Goal: Task Accomplishment & Management: Manage account settings

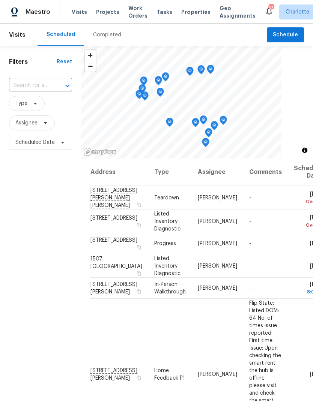
click at [133, 12] on span "Work Orders" at bounding box center [137, 11] width 19 height 15
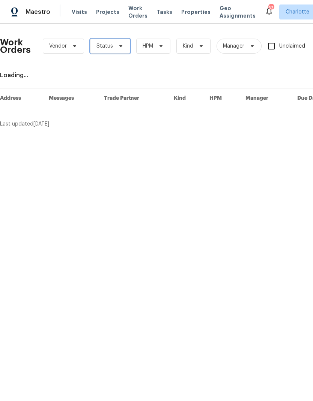
click at [121, 45] on icon at bounding box center [121, 46] width 6 height 6
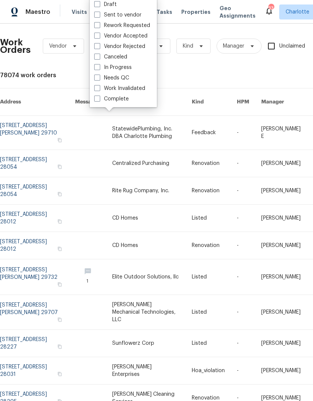
click at [128, 81] on label "Needs QC" at bounding box center [111, 77] width 35 height 7
click at [99, 79] on input "Needs QC" at bounding box center [96, 76] width 5 height 5
checkbox input "true"
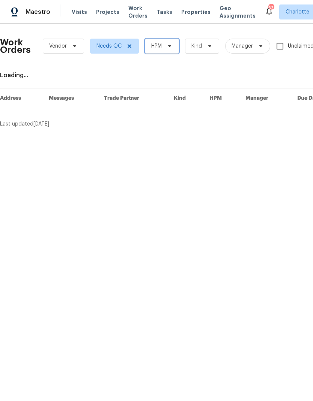
click at [170, 49] on icon at bounding box center [169, 46] width 6 height 6
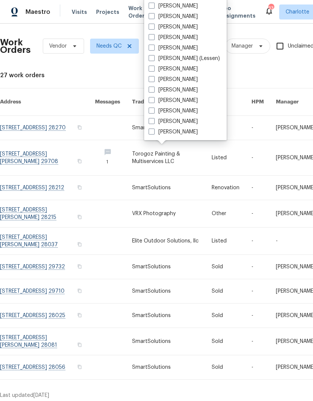
scroll to position [93, 0]
click at [183, 135] on label "[PERSON_NAME]" at bounding box center [172, 131] width 49 height 7
click at [153, 133] on input "[PERSON_NAME]" at bounding box center [150, 130] width 5 height 5
checkbox input "true"
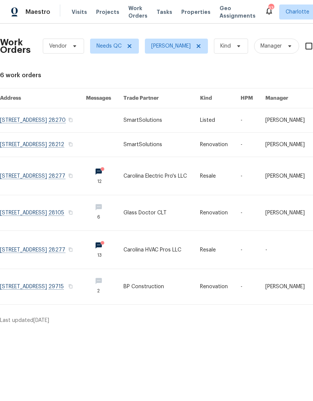
click at [31, 118] on link at bounding box center [43, 120] width 86 height 24
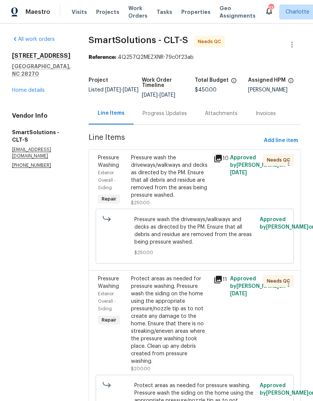
click at [187, 171] on div "Pressure wash the driveways/walkways and decks as directed by the PM. Ensure th…" at bounding box center [170, 176] width 78 height 45
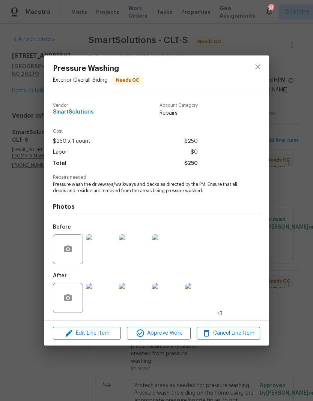
click at [103, 303] on img at bounding box center [101, 298] width 30 height 30
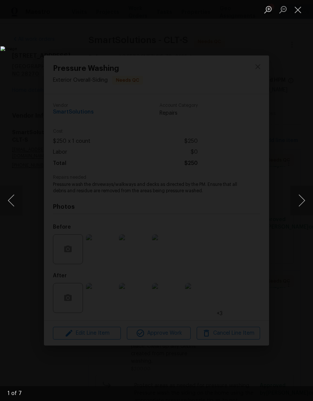
click at [302, 202] on button "Next image" at bounding box center [301, 201] width 22 height 30
click at [303, 202] on button "Next image" at bounding box center [301, 201] width 22 height 30
click at [299, 205] on button "Next image" at bounding box center [301, 201] width 22 height 30
click at [300, 205] on button "Next image" at bounding box center [301, 201] width 22 height 30
click at [302, 211] on button "Next image" at bounding box center [301, 201] width 22 height 30
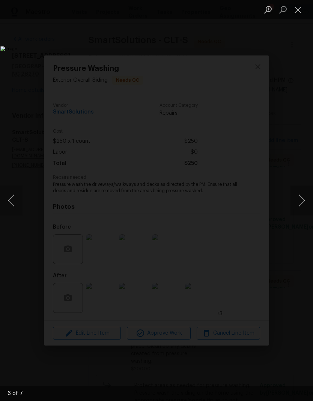
click at [300, 209] on button "Next image" at bounding box center [301, 201] width 22 height 30
click at [301, 209] on button "Next image" at bounding box center [301, 201] width 22 height 30
click at [299, 209] on button "Next image" at bounding box center [301, 201] width 22 height 30
click at [294, 13] on button "Close lightbox" at bounding box center [297, 9] width 15 height 13
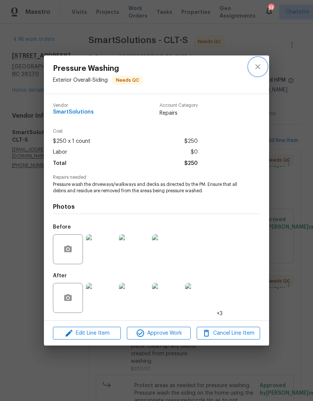
click at [255, 67] on icon "close" at bounding box center [257, 66] width 9 height 9
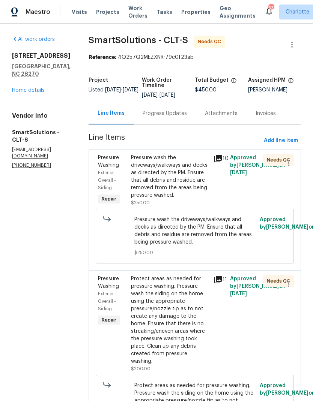
click at [190, 172] on div "Pressure wash the driveways/walkways and decks as directed by the PM. Ensure th…" at bounding box center [170, 176] width 78 height 45
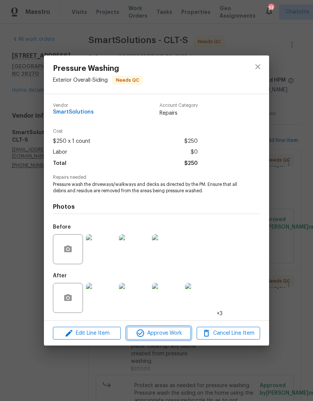
click at [168, 333] on span "Approve Work" at bounding box center [158, 333] width 59 height 9
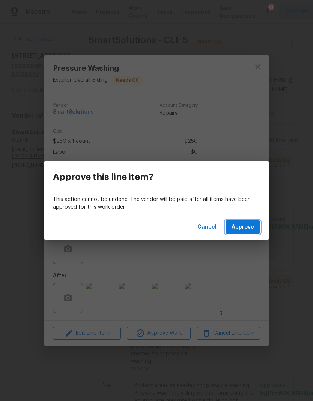
click at [255, 224] on button "Approve" at bounding box center [242, 227] width 34 height 14
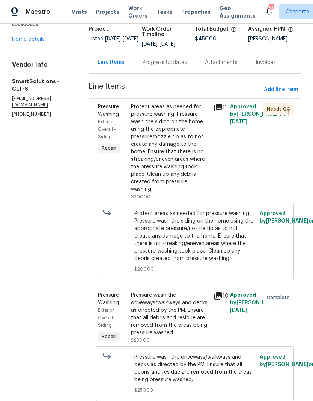
scroll to position [51, 0]
click at [193, 123] on div "Protect areas as needed for pressure washing. Pressure wash the siding on the h…" at bounding box center [170, 148] width 78 height 90
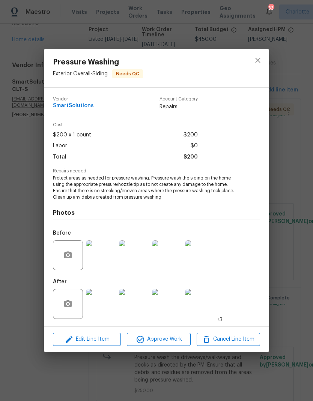
click at [105, 308] on img at bounding box center [101, 304] width 30 height 30
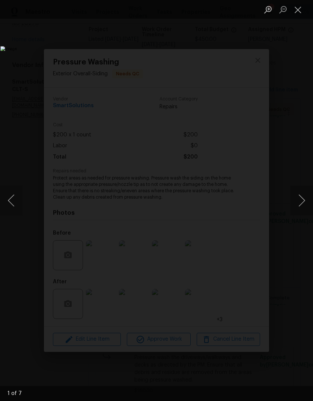
click at [304, 205] on button "Next image" at bounding box center [301, 201] width 22 height 30
click at [241, 217] on img "Lightbox" at bounding box center [120, 200] width 241 height 309
click at [241, 216] on img "Lightbox" at bounding box center [120, 200] width 241 height 309
click at [241, 223] on img "Lightbox" at bounding box center [120, 200] width 241 height 309
click at [301, 204] on button "Next image" at bounding box center [301, 201] width 22 height 30
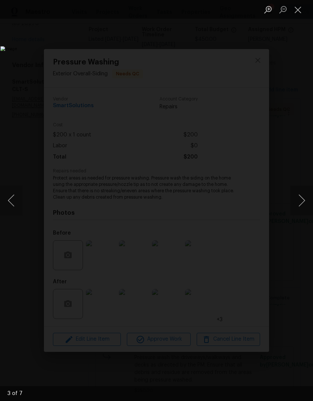
click at [298, 203] on button "Next image" at bounding box center [301, 201] width 22 height 30
click at [298, 204] on button "Next image" at bounding box center [301, 201] width 22 height 30
click at [297, 203] on button "Next image" at bounding box center [301, 201] width 22 height 30
click at [297, 205] on button "Next image" at bounding box center [301, 201] width 22 height 30
click at [299, 206] on button "Next image" at bounding box center [301, 201] width 22 height 30
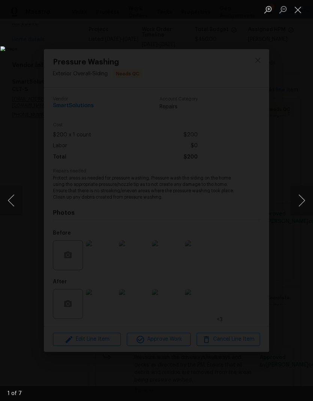
click at [300, 205] on button "Next image" at bounding box center [301, 201] width 22 height 30
click at [241, 46] on img "Lightbox" at bounding box center [120, 200] width 241 height 309
click at [299, 10] on button "Close lightbox" at bounding box center [297, 9] width 15 height 13
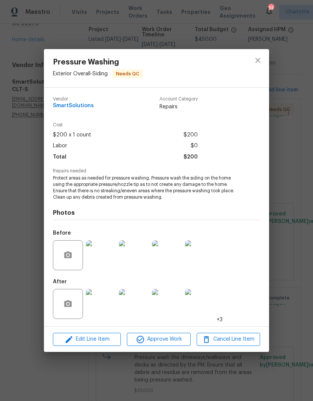
click at [181, 331] on div "Edit Line Item Approve Work Cancel Line Item" at bounding box center [156, 339] width 225 height 25
click at [174, 340] on span "Approve Work" at bounding box center [158, 339] width 59 height 9
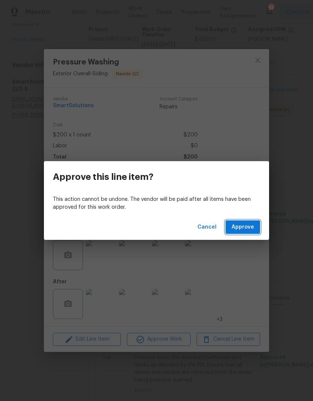
click at [246, 227] on span "Approve" at bounding box center [242, 227] width 22 height 9
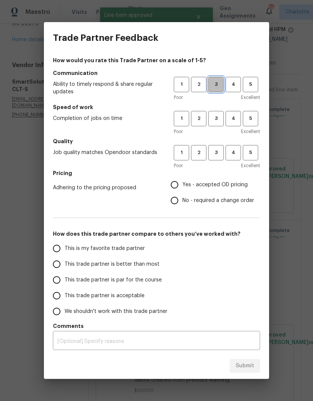
click at [221, 80] on button "3" at bounding box center [215, 84] width 15 height 15
click at [214, 115] on span "3" at bounding box center [216, 118] width 14 height 9
click at [216, 154] on span "3" at bounding box center [216, 152] width 14 height 9
click at [180, 181] on input "Yes - accepted OD pricing" at bounding box center [174, 185] width 16 height 16
radio input "true"
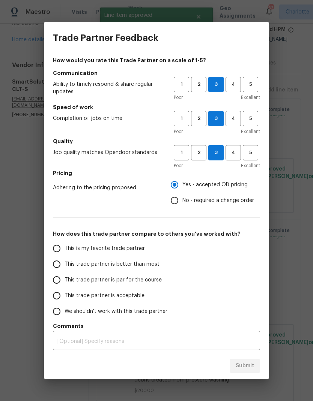
click at [58, 270] on input "This trade partner is better than most" at bounding box center [57, 264] width 16 height 16
click at [256, 361] on button "Submit" at bounding box center [244, 366] width 30 height 14
radio input "true"
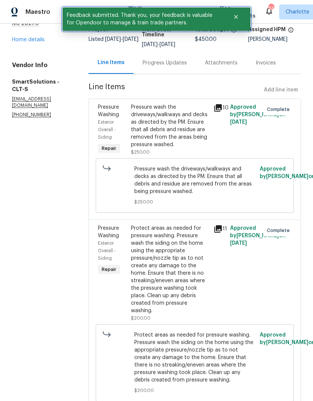
click at [235, 20] on button "Close" at bounding box center [235, 16] width 25 height 15
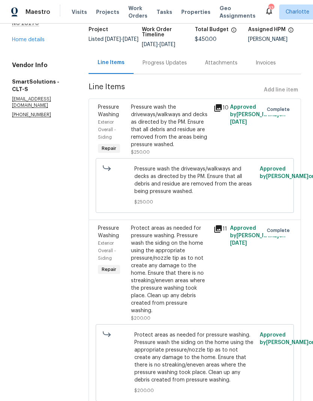
click at [131, 17] on span "Work Orders" at bounding box center [137, 11] width 19 height 15
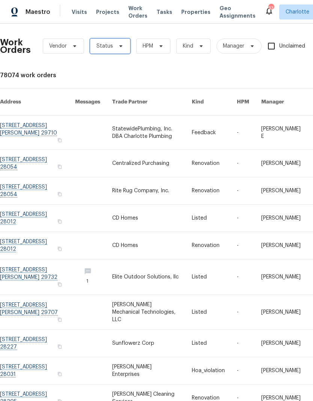
click at [120, 50] on span "Status" at bounding box center [110, 46] width 40 height 15
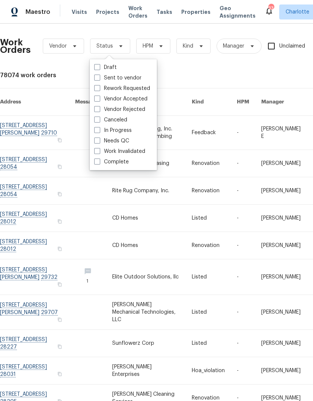
click at [125, 144] on label "Needs QC" at bounding box center [111, 140] width 35 height 7
click at [99, 142] on input "Needs QC" at bounding box center [96, 139] width 5 height 5
checkbox input "true"
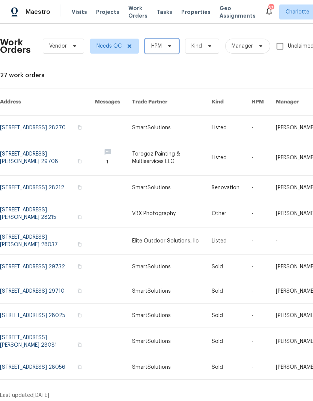
click at [175, 52] on span "HPM" at bounding box center [162, 46] width 34 height 15
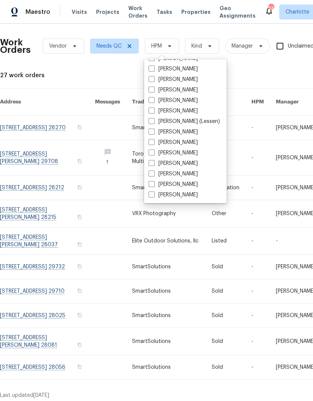
scroll to position [93, 0]
click at [180, 198] on label "[PERSON_NAME]" at bounding box center [172, 194] width 49 height 7
click at [153, 196] on input "[PERSON_NAME]" at bounding box center [150, 193] width 5 height 5
checkbox input "true"
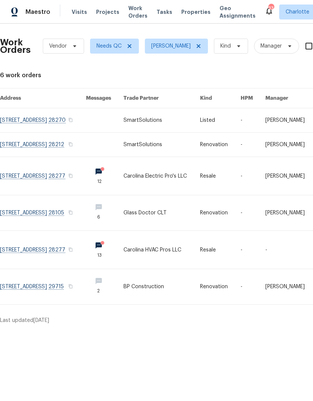
click at [28, 148] on link at bounding box center [43, 145] width 86 height 24
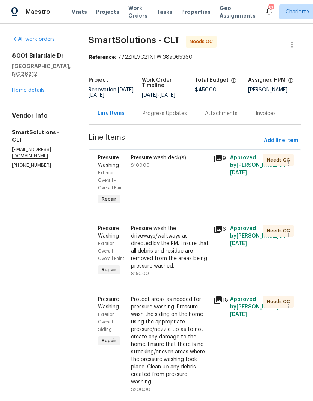
click at [189, 162] on div "Pressure wash deck(s)." at bounding box center [170, 157] width 78 height 7
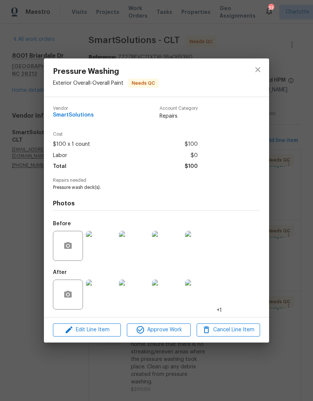
click at [108, 298] on img at bounding box center [101, 295] width 30 height 30
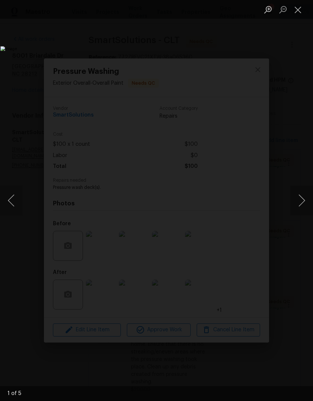
click at [301, 196] on button "Next image" at bounding box center [301, 201] width 22 height 30
click at [301, 200] on button "Next image" at bounding box center [301, 201] width 22 height 30
click at [301, 202] on button "Next image" at bounding box center [301, 201] width 22 height 30
click at [298, 207] on button "Next image" at bounding box center [301, 201] width 22 height 30
click at [299, 207] on button "Next image" at bounding box center [301, 201] width 22 height 30
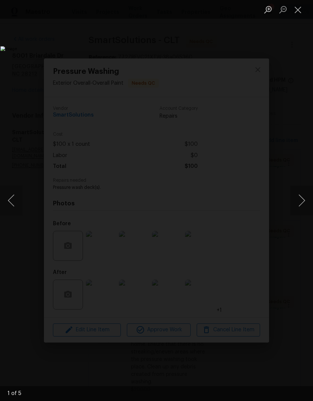
click at [14, 205] on button "Previous image" at bounding box center [11, 201] width 22 height 30
click at [295, 187] on button "Next image" at bounding box center [301, 201] width 22 height 30
click at [300, 195] on button "Next image" at bounding box center [301, 201] width 22 height 30
click at [302, 199] on button "Next image" at bounding box center [301, 201] width 22 height 30
click at [299, 206] on button "Next image" at bounding box center [301, 201] width 22 height 30
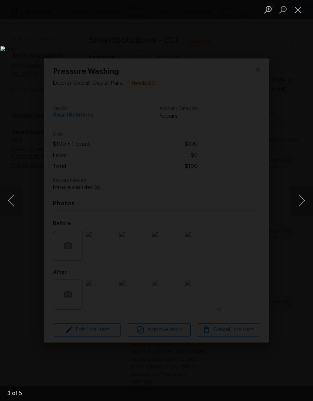
click at [297, 208] on button "Next image" at bounding box center [301, 201] width 22 height 30
click at [296, 208] on button "Next image" at bounding box center [301, 201] width 22 height 30
click at [298, 206] on button "Next image" at bounding box center [301, 201] width 22 height 30
click at [296, 205] on button "Next image" at bounding box center [301, 201] width 22 height 30
click at [299, 208] on button "Next image" at bounding box center [301, 201] width 22 height 30
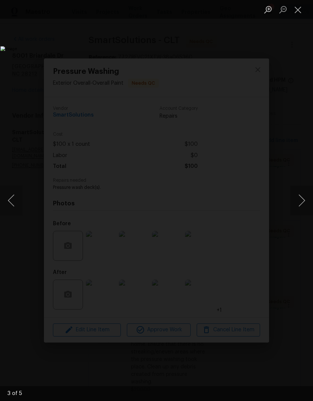
click at [298, 210] on button "Next image" at bounding box center [301, 201] width 22 height 30
click at [299, 7] on button "Close lightbox" at bounding box center [297, 9] width 15 height 13
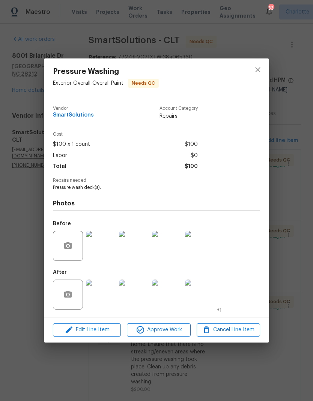
click at [299, 123] on div "Pressure Washing Exterior Overall - Overall Paint Needs QC Vendor SmartSolution…" at bounding box center [156, 200] width 313 height 401
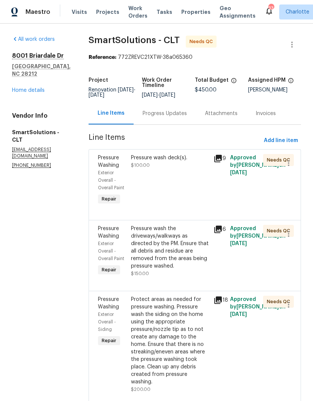
click at [179, 176] on div "Pressure wash deck(s). $100.00" at bounding box center [170, 180] width 82 height 57
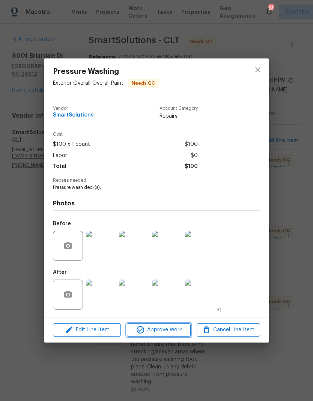
click at [170, 334] on span "Approve Work" at bounding box center [158, 329] width 59 height 9
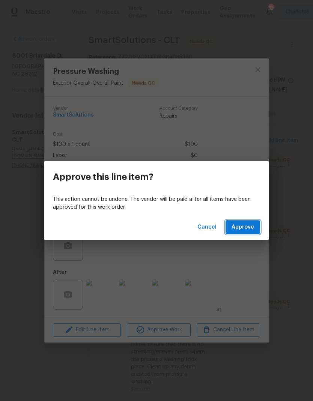
click at [250, 228] on span "Approve" at bounding box center [242, 227] width 22 height 9
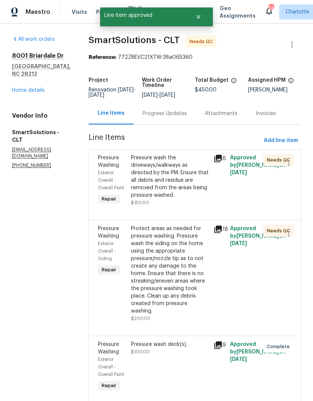
click at [184, 166] on div "Pressure wash the driveways/walkways as directed by the PM. Ensure that all deb…" at bounding box center [170, 176] width 78 height 45
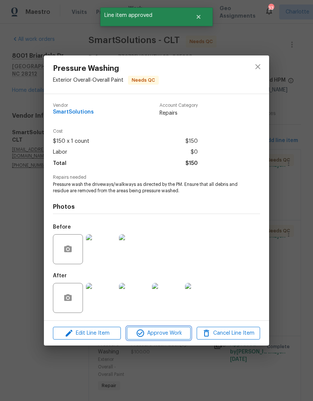
click at [173, 338] on span "Approve Work" at bounding box center [158, 333] width 59 height 9
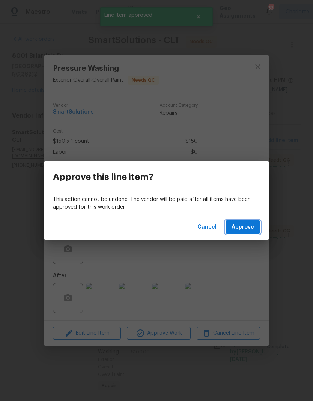
click at [258, 228] on button "Approve" at bounding box center [242, 227] width 34 height 14
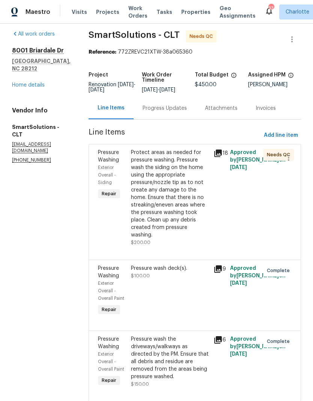
scroll to position [5, 0]
click at [186, 169] on div "Protect areas as needed for pressure washing. Pressure wash the siding on the h…" at bounding box center [170, 194] width 78 height 90
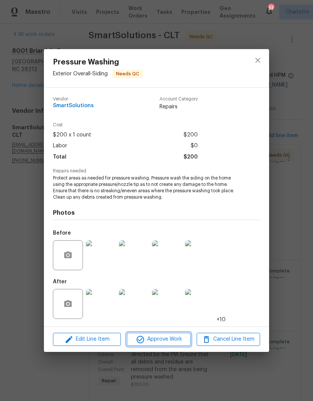
click at [180, 342] on span "Approve Work" at bounding box center [158, 339] width 59 height 9
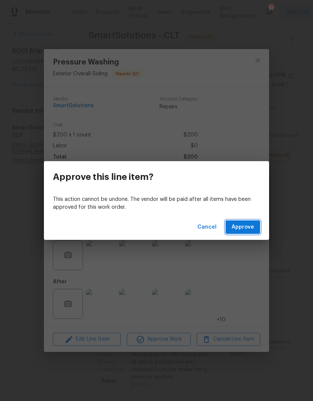
click at [252, 232] on button "Approve" at bounding box center [242, 227] width 34 height 14
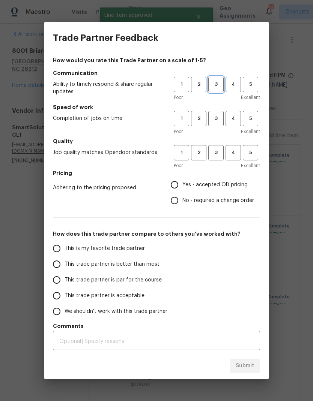
click at [221, 84] on span "3" at bounding box center [216, 84] width 14 height 9
click at [216, 126] on button "3" at bounding box center [215, 118] width 15 height 15
click at [221, 156] on span "3" at bounding box center [216, 152] width 14 height 9
click at [184, 182] on span "Yes - accepted OD pricing" at bounding box center [214, 185] width 65 height 8
click at [182, 182] on input "Yes - accepted OD pricing" at bounding box center [174, 185] width 16 height 16
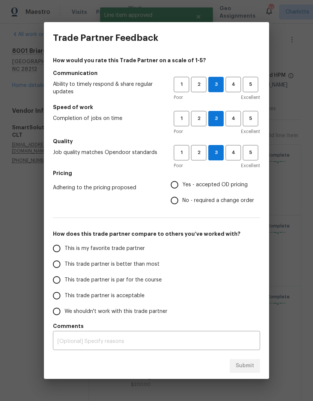
radio input "true"
click at [58, 269] on input "This trade partner is better than most" at bounding box center [57, 264] width 16 height 16
click at [252, 372] on button "Submit" at bounding box center [244, 366] width 30 height 14
radio input "true"
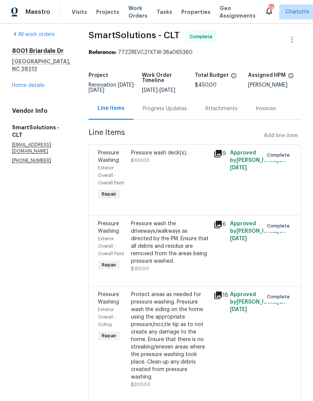
radio input "false"
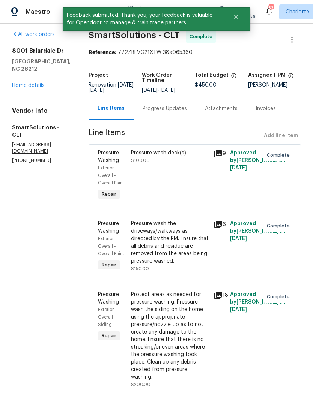
click at [25, 83] on link "Home details" at bounding box center [28, 85] width 33 height 5
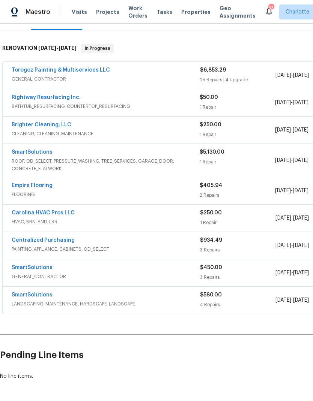
scroll to position [105, 0]
click at [24, 154] on link "SmartSolutions" at bounding box center [32, 152] width 41 height 5
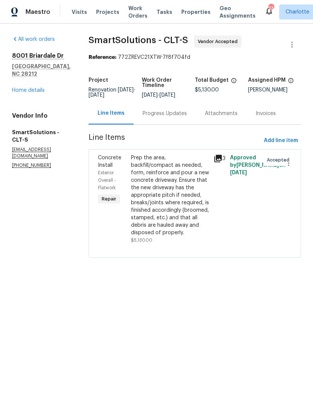
click at [174, 171] on div "Prep the area, backfill/compact as needed, form, reinforce and pour a new concr…" at bounding box center [170, 195] width 78 height 82
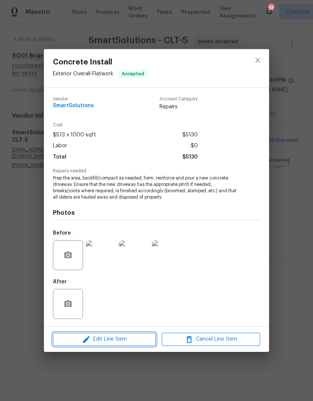
click at [134, 344] on span "Edit Line Item" at bounding box center [104, 339] width 98 height 9
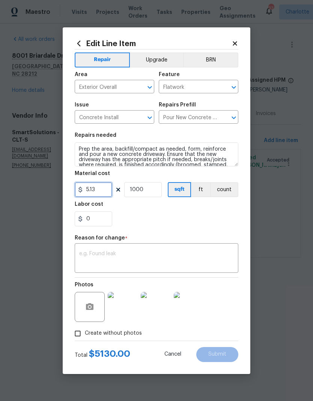
click at [91, 192] on input "5.13" at bounding box center [93, 189] width 37 height 15
click at [87, 187] on input "5.13" at bounding box center [93, 189] width 37 height 15
click at [88, 193] on input "5.13" at bounding box center [93, 189] width 37 height 15
type input "6300"
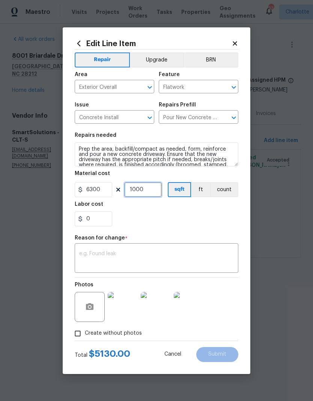
click at [151, 190] on input "1000" at bounding box center [142, 189] width 37 height 15
type input "1"
click at [175, 273] on div "x ​" at bounding box center [156, 259] width 163 height 28
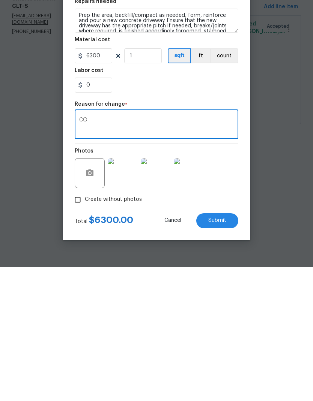
type textarea "C"
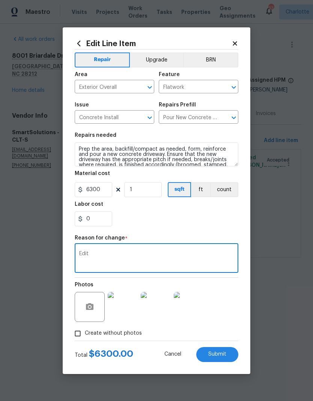
click at [148, 259] on textarea "Edit" at bounding box center [156, 259] width 154 height 16
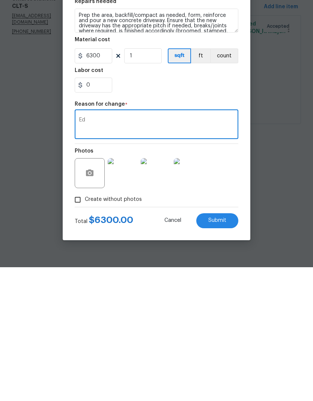
type textarea "E"
type textarea "P"
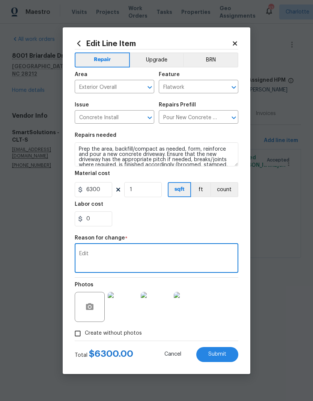
click at [185, 265] on textarea "Edit" at bounding box center [156, 259] width 154 height 16
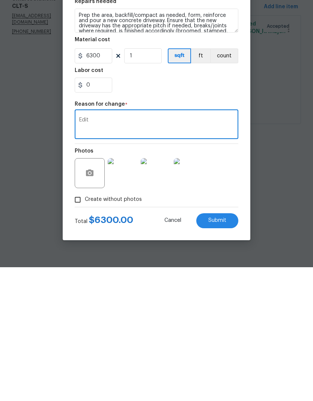
type textarea "Edit"
click at [226, 352] on span "Submit" at bounding box center [217, 355] width 18 height 6
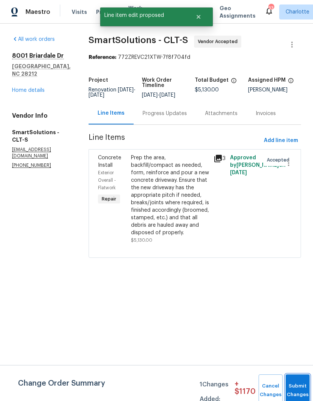
click at [292, 383] on button "Submit Changes" at bounding box center [297, 391] width 24 height 32
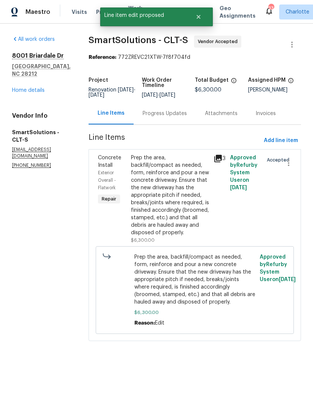
click at [27, 88] on link "Home details" at bounding box center [28, 90] width 33 height 5
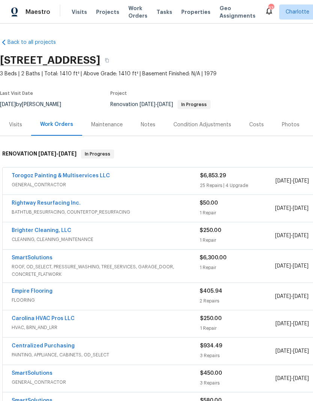
click at [149, 133] on div "Notes" at bounding box center [148, 125] width 33 height 22
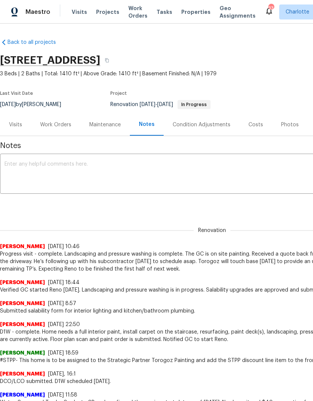
click at [147, 160] on div "x ​" at bounding box center [212, 175] width 424 height 38
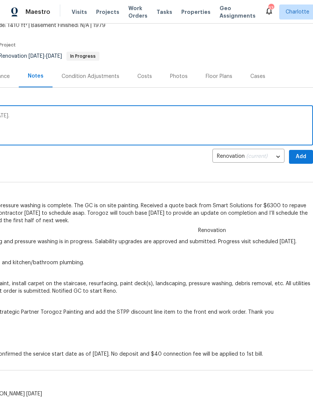
scroll to position [48, 111]
type textarea "Driveway replacement scheduled next Tuesday 9/22."
click at [304, 161] on button "Add" at bounding box center [301, 157] width 24 height 14
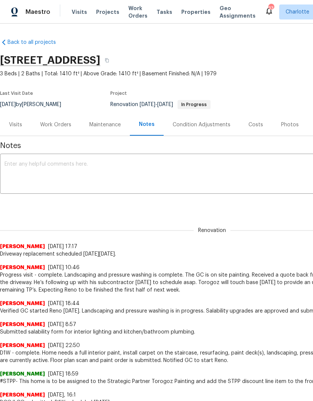
scroll to position [0, 0]
click at [45, 18] on div "Maestro" at bounding box center [25, 11] width 50 height 15
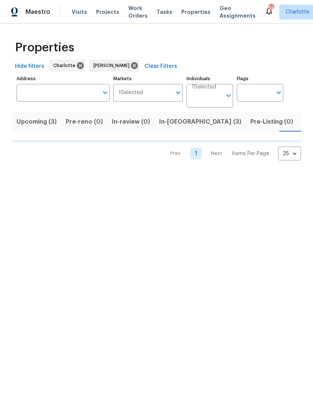
scroll to position [0, 15]
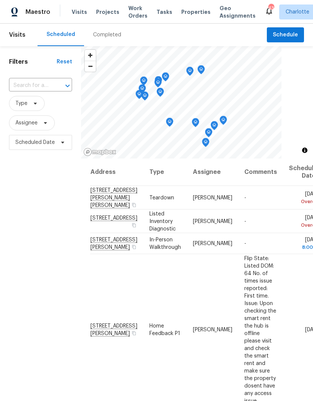
click at [134, 15] on span "Work Orders" at bounding box center [137, 11] width 19 height 15
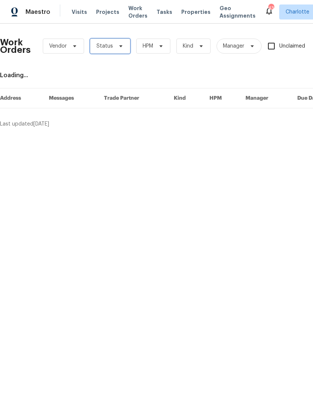
click at [116, 53] on span "Status" at bounding box center [110, 46] width 40 height 15
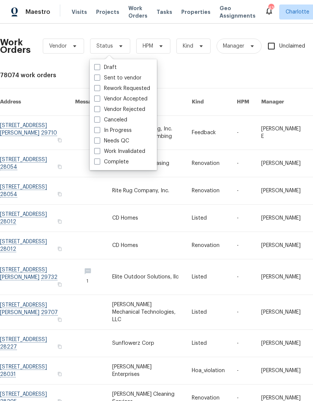
click at [126, 144] on label "Needs QC" at bounding box center [111, 140] width 35 height 7
click at [99, 142] on input "Needs QC" at bounding box center [96, 139] width 5 height 5
checkbox input "true"
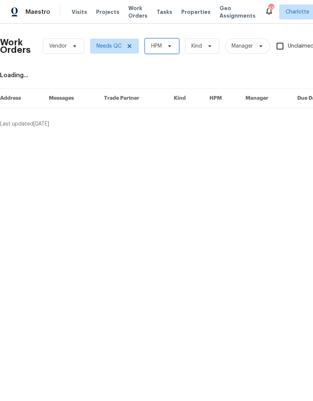
click at [175, 48] on span "HPM" at bounding box center [162, 46] width 34 height 15
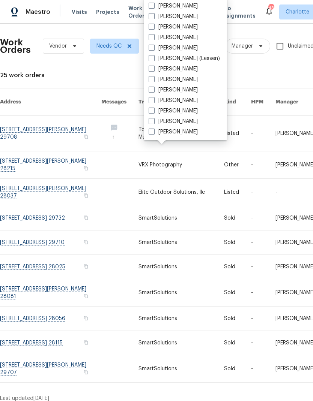
scroll to position [93, 0]
click at [180, 135] on label "[PERSON_NAME]" at bounding box center [172, 131] width 49 height 7
click at [153, 133] on input "[PERSON_NAME]" at bounding box center [150, 130] width 5 height 5
checkbox input "true"
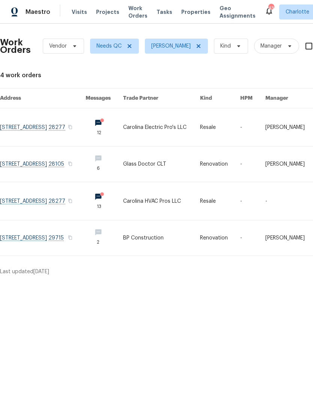
click at [26, 159] on link at bounding box center [42, 164] width 85 height 35
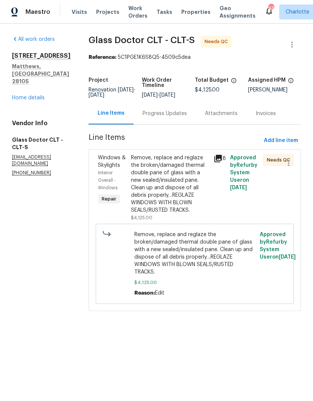
click at [171, 169] on div "Remove, replace and reglaze the broken/damaged thermal double pane of glass wit…" at bounding box center [170, 184] width 78 height 60
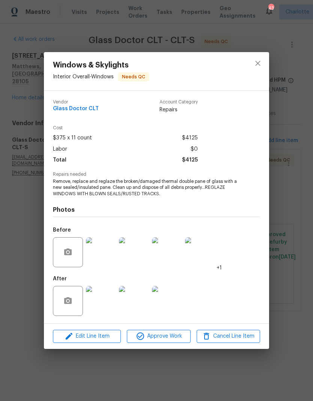
click at [108, 313] on img at bounding box center [101, 301] width 30 height 30
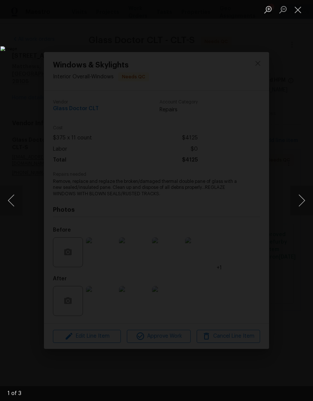
click at [301, 199] on button "Next image" at bounding box center [301, 201] width 22 height 30
click at [298, 207] on button "Next image" at bounding box center [301, 201] width 22 height 30
click at [299, 209] on button "Next image" at bounding box center [301, 201] width 22 height 30
click at [296, 209] on button "Next image" at bounding box center [301, 201] width 22 height 30
click at [296, 210] on button "Next image" at bounding box center [301, 201] width 22 height 30
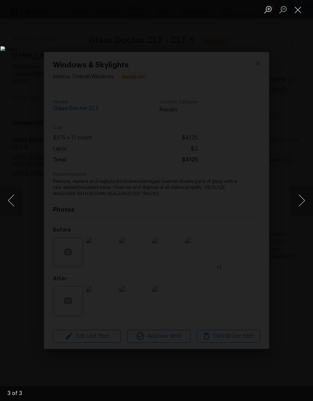
click at [295, 211] on button "Next image" at bounding box center [301, 201] width 22 height 30
click at [298, 208] on button "Next image" at bounding box center [301, 201] width 22 height 30
click at [297, 210] on button "Next image" at bounding box center [301, 201] width 22 height 30
click at [295, 211] on button "Next image" at bounding box center [301, 201] width 22 height 30
click at [294, 209] on button "Next image" at bounding box center [301, 201] width 22 height 30
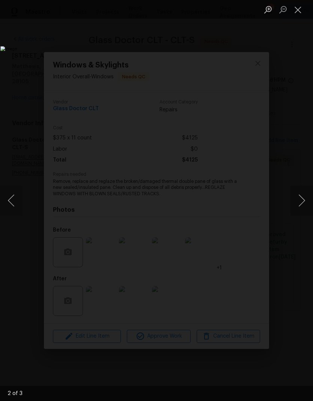
click at [295, 15] on button "Close lightbox" at bounding box center [297, 9] width 15 height 13
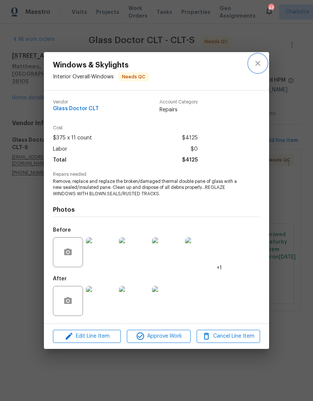
click at [257, 63] on icon "close" at bounding box center [257, 63] width 5 height 5
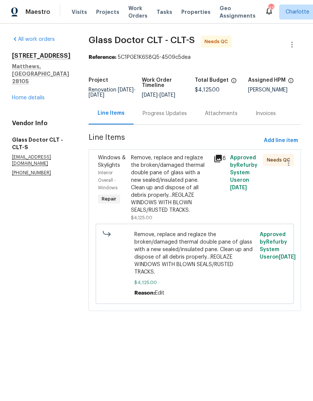
click at [174, 177] on div "Remove, replace and reglaze the broken/damaged thermal double pane of glass wit…" at bounding box center [170, 184] width 78 height 60
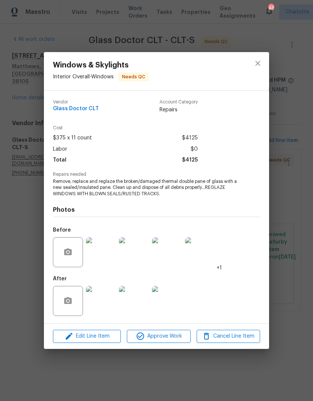
click at [115, 257] on img at bounding box center [101, 252] width 30 height 30
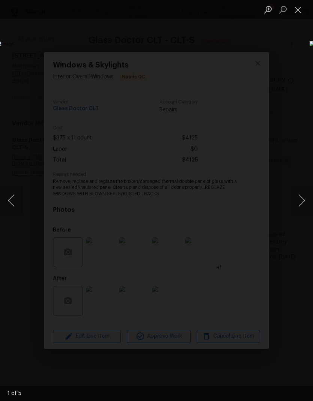
click at [303, 198] on button "Next image" at bounding box center [301, 201] width 22 height 30
click at [305, 199] on button "Next image" at bounding box center [301, 201] width 22 height 30
click at [299, 195] on button "Next image" at bounding box center [301, 201] width 22 height 30
click at [295, 198] on button "Next image" at bounding box center [301, 201] width 22 height 30
click at [300, 200] on button "Next image" at bounding box center [301, 201] width 22 height 30
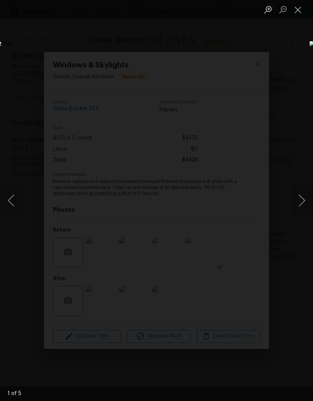
click at [300, 199] on button "Next image" at bounding box center [301, 201] width 22 height 30
click at [299, 198] on button "Next image" at bounding box center [301, 201] width 22 height 30
click at [299, 16] on button "Close lightbox" at bounding box center [297, 9] width 15 height 13
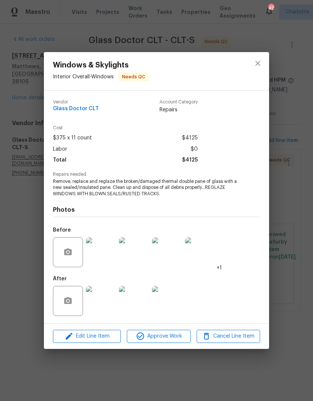
click at [102, 300] on img at bounding box center [101, 301] width 30 height 30
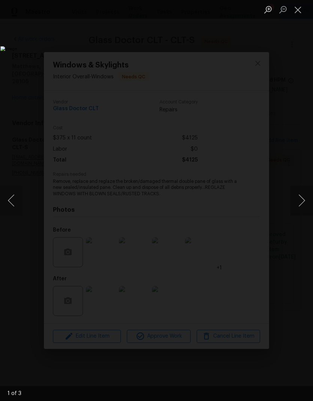
click at [304, 205] on button "Next image" at bounding box center [301, 201] width 22 height 30
click at [301, 210] on button "Next image" at bounding box center [301, 201] width 22 height 30
click at [301, 208] on button "Next image" at bounding box center [301, 201] width 22 height 30
click at [299, 211] on button "Next image" at bounding box center [301, 201] width 22 height 30
click at [300, 205] on button "Next image" at bounding box center [301, 201] width 22 height 30
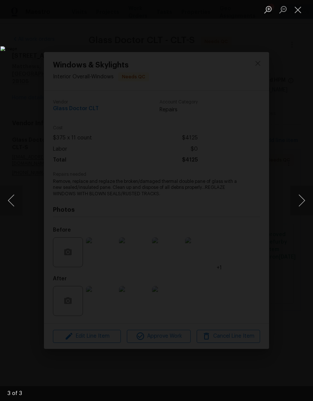
click at [297, 15] on button "Close lightbox" at bounding box center [297, 9] width 15 height 13
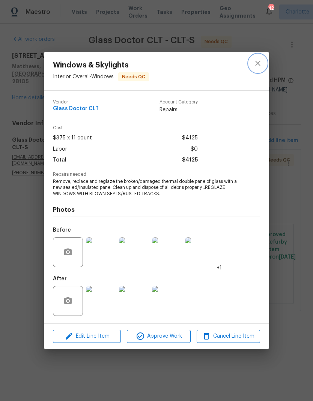
click at [259, 69] on button "close" at bounding box center [258, 63] width 18 height 18
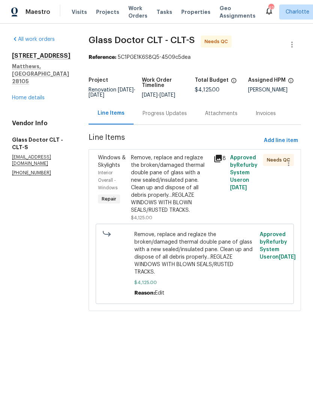
click at [189, 174] on div "Remove, replace and reglaze the broken/damaged thermal double pane of glass wit…" at bounding box center [170, 184] width 78 height 60
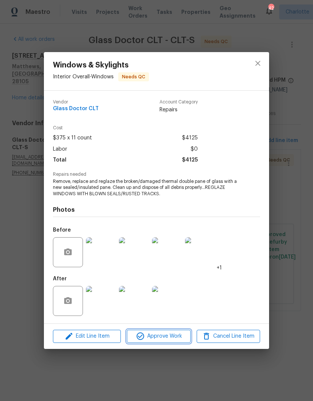
click at [168, 342] on button "Approve Work" at bounding box center [158, 336] width 63 height 13
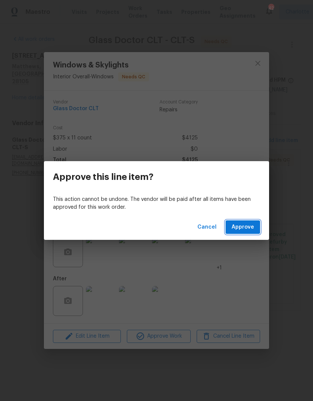
click at [240, 228] on span "Approve" at bounding box center [242, 227] width 22 height 9
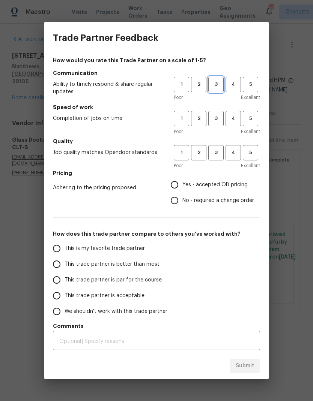
click at [222, 83] on span "3" at bounding box center [216, 84] width 14 height 9
click at [216, 118] on span "3" at bounding box center [216, 118] width 14 height 9
click at [220, 155] on span "3" at bounding box center [216, 152] width 14 height 9
click at [180, 199] on input "No - required a change order" at bounding box center [174, 201] width 16 height 16
radio input "true"
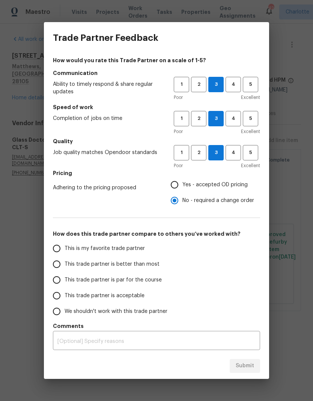
click at [66, 260] on label "This trade partner is better than most" at bounding box center [108, 264] width 118 height 16
click at [64, 260] on input "This trade partner is better than most" at bounding box center [57, 264] width 16 height 16
click at [249, 365] on span "Submit" at bounding box center [244, 365] width 18 height 9
radio input "true"
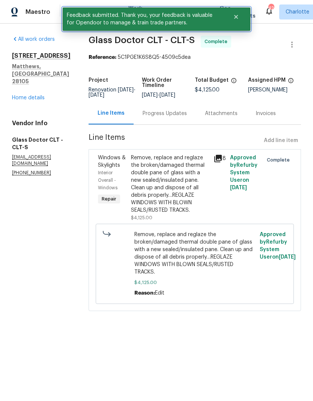
click at [239, 16] on button "Close" at bounding box center [235, 16] width 25 height 15
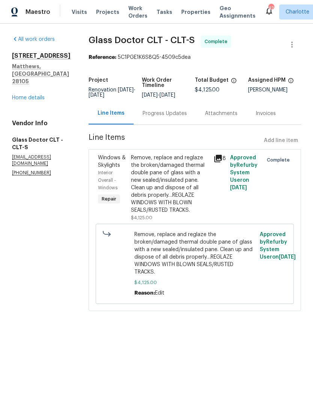
click at [135, 14] on span "Work Orders" at bounding box center [137, 11] width 19 height 15
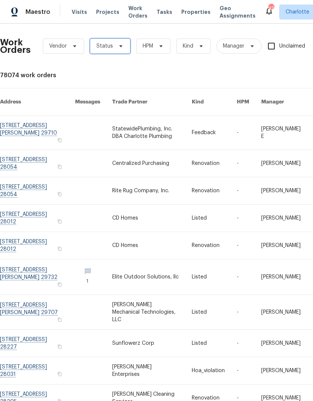
click at [118, 47] on icon at bounding box center [121, 46] width 6 height 6
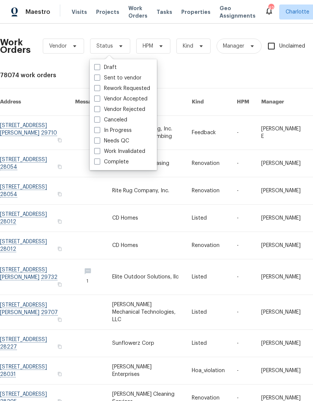
click at [121, 144] on label "Needs QC" at bounding box center [111, 140] width 35 height 7
click at [99, 142] on input "Needs QC" at bounding box center [96, 139] width 5 height 5
checkbox input "true"
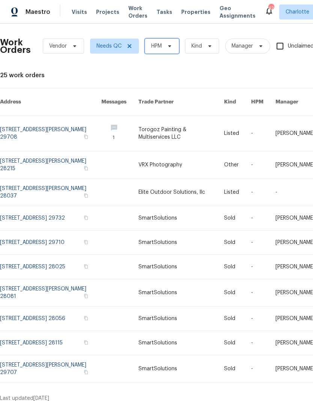
click at [178, 43] on span "HPM" at bounding box center [162, 46] width 34 height 15
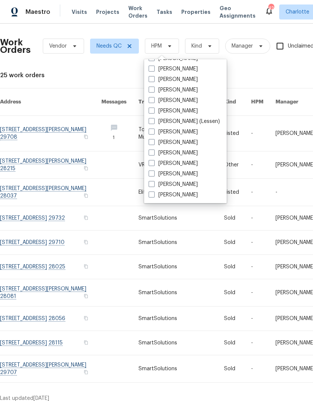
scroll to position [93, 0]
click at [187, 197] on label "[PERSON_NAME]" at bounding box center [172, 194] width 49 height 7
click at [153, 196] on input "[PERSON_NAME]" at bounding box center [150, 193] width 5 height 5
checkbox input "true"
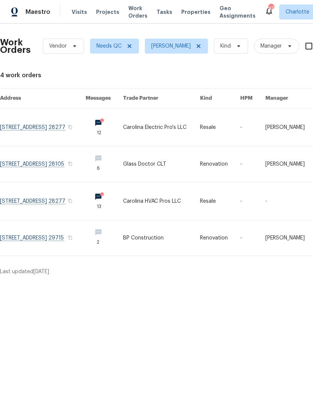
click at [32, 235] on link at bounding box center [42, 237] width 85 height 35
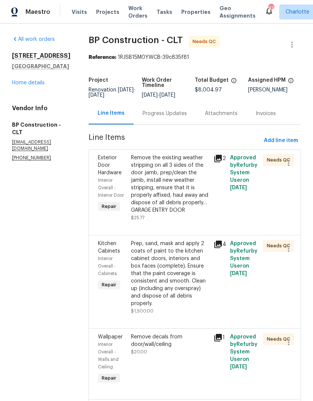
click at [189, 163] on div "Remove the existing weather stripping on all 3 sides of the door jamb, prep/cle…" at bounding box center [170, 184] width 78 height 60
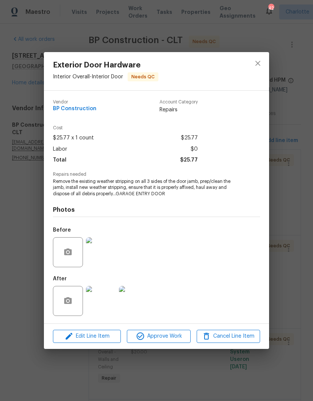
click at [103, 297] on img at bounding box center [101, 301] width 30 height 30
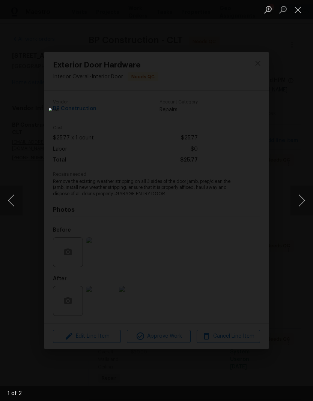
click at [302, 194] on button "Next image" at bounding box center [301, 201] width 22 height 30
click at [301, 15] on button "Close lightbox" at bounding box center [297, 9] width 15 height 13
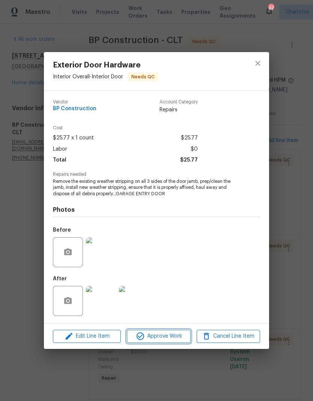
click at [176, 339] on span "Approve Work" at bounding box center [158, 336] width 59 height 9
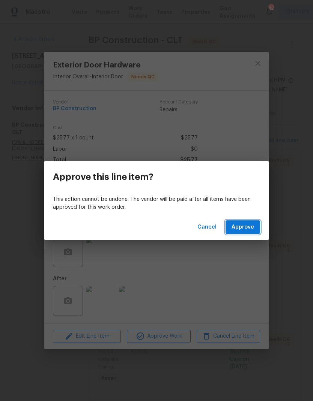
click at [248, 228] on span "Approve" at bounding box center [242, 227] width 22 height 9
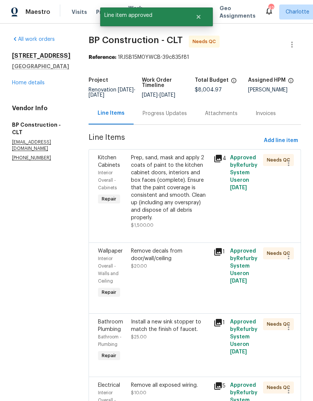
click at [183, 186] on div "Prep, sand, mask and apply 2 coats of paint to the kitchen cabinet doors, inter…" at bounding box center [170, 187] width 78 height 67
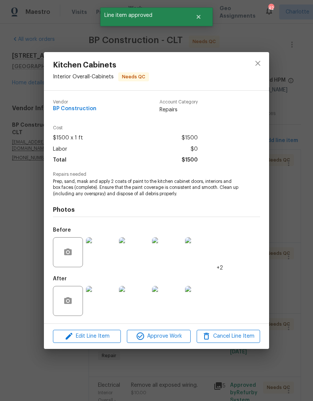
click at [105, 303] on img at bounding box center [101, 301] width 30 height 30
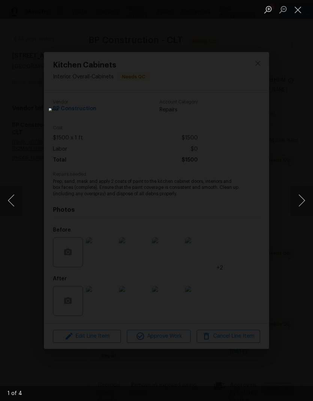
click at [299, 198] on button "Next image" at bounding box center [301, 201] width 22 height 30
click at [291, 213] on button "Next image" at bounding box center [301, 201] width 22 height 30
click at [299, 194] on button "Next image" at bounding box center [301, 201] width 22 height 30
click at [304, 196] on button "Next image" at bounding box center [301, 201] width 22 height 30
click at [298, 198] on button "Next image" at bounding box center [301, 201] width 22 height 30
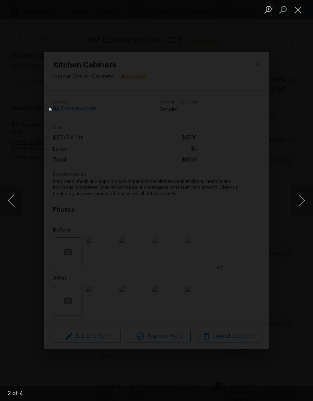
click at [301, 195] on button "Next image" at bounding box center [301, 201] width 22 height 30
click at [16, 205] on button "Previous image" at bounding box center [11, 201] width 22 height 30
click at [299, 15] on button "Close lightbox" at bounding box center [297, 9] width 15 height 13
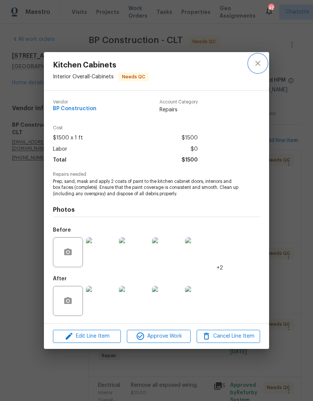
click at [259, 69] on button "close" at bounding box center [258, 63] width 18 height 18
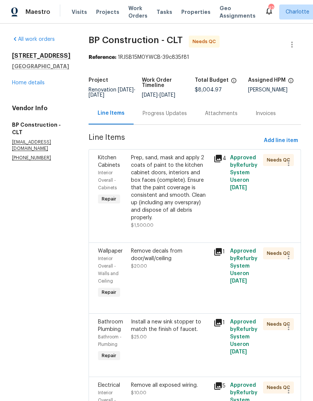
click at [50, 87] on div "947 Pecan Tree Ln Fort Mill, SC 29715 Home details" at bounding box center [41, 69] width 58 height 34
click at [37, 85] on link "Home details" at bounding box center [28, 82] width 33 height 5
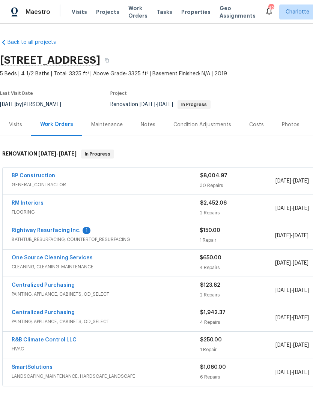
click at [30, 232] on link "Rightway Resurfacing Inc." at bounding box center [46, 230] width 69 height 5
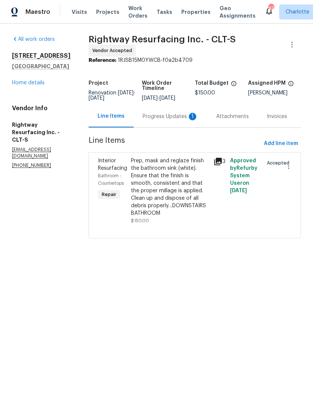
click at [169, 119] on div "Progress Updates 1" at bounding box center [169, 116] width 55 height 7
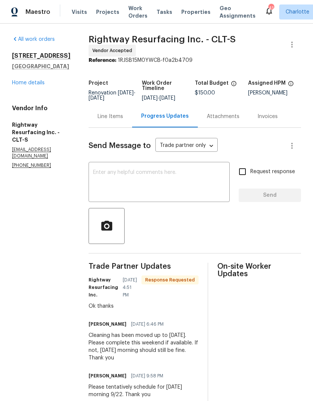
click at [181, 191] on textarea at bounding box center [159, 183] width 132 height 26
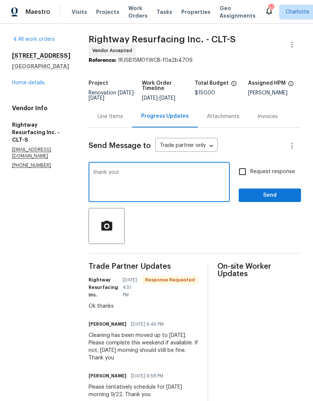
click at [109, 180] on textarea "thank you!" at bounding box center [159, 183] width 132 height 26
click at [109, 179] on textarea "thank you!" at bounding box center [159, 183] width 132 height 26
type textarea "Thank you!"
click at [282, 200] on span "Send" at bounding box center [269, 195] width 50 height 9
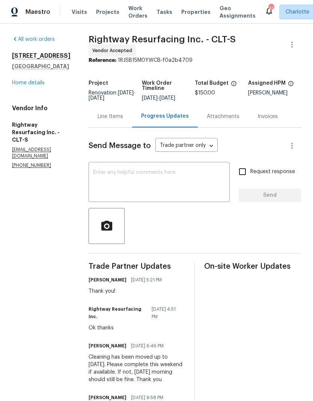
click at [139, 13] on span "Work Orders" at bounding box center [137, 11] width 19 height 15
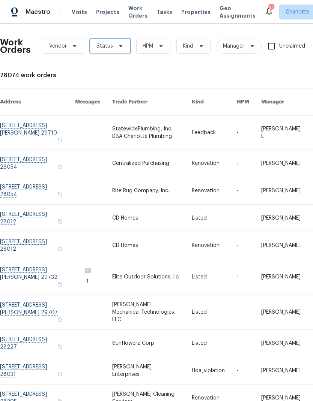
click at [118, 49] on icon at bounding box center [121, 46] width 6 height 6
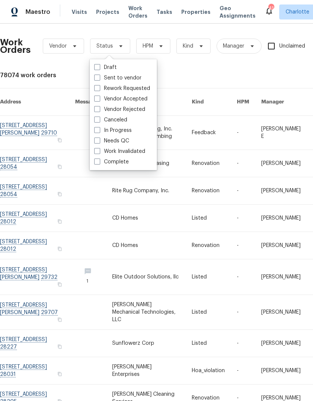
click at [121, 143] on label "Needs QC" at bounding box center [111, 140] width 35 height 7
click at [99, 142] on input "Needs QC" at bounding box center [96, 139] width 5 height 5
checkbox input "true"
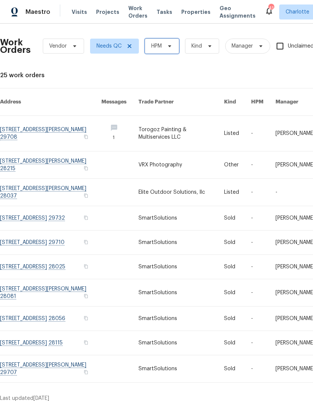
click at [168, 52] on span "HPM" at bounding box center [162, 46] width 34 height 15
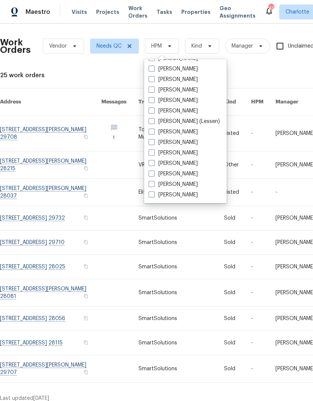
scroll to position [93, 0]
click at [184, 196] on label "[PERSON_NAME]" at bounding box center [172, 194] width 49 height 7
click at [153, 196] on input "[PERSON_NAME]" at bounding box center [150, 193] width 5 height 5
checkbox input "true"
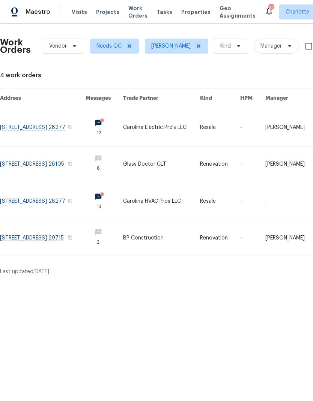
click at [32, 197] on link at bounding box center [42, 201] width 85 height 38
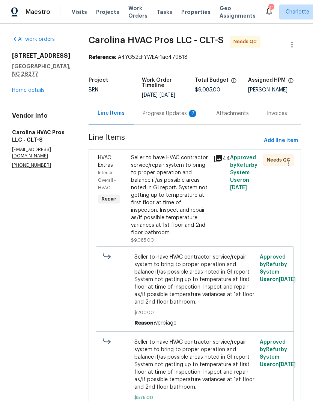
click at [186, 114] on div "Progress Updates 2" at bounding box center [169, 113] width 73 height 22
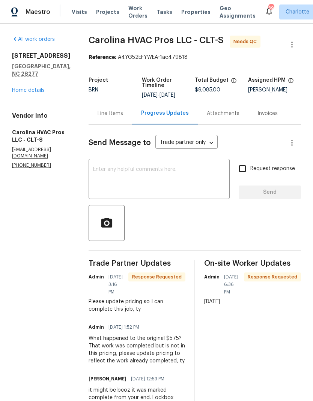
click at [116, 117] on div "Line Items" at bounding box center [109, 113] width 43 height 22
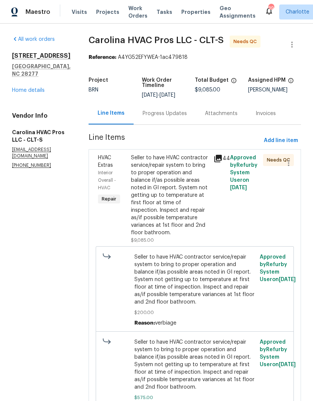
click at [180, 110] on div "Progress Updates" at bounding box center [164, 113] width 44 height 7
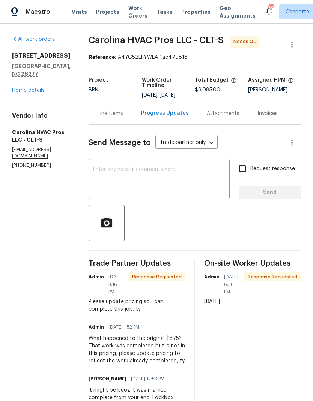
click at [123, 110] on div "Line Items" at bounding box center [109, 113] width 25 height 7
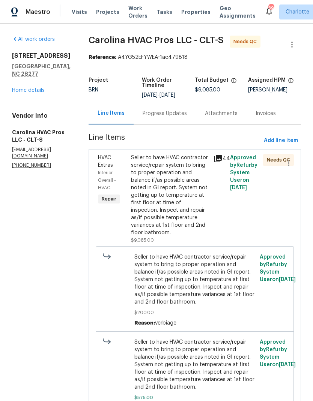
click at [173, 102] on div "Progress Updates" at bounding box center [164, 113] width 62 height 22
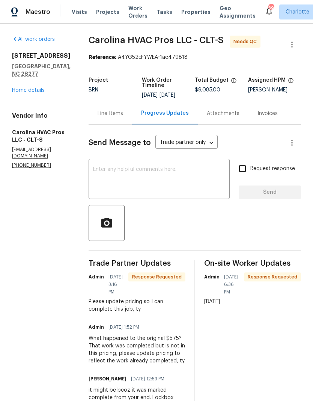
click at [172, 181] on textarea at bounding box center [159, 180] width 132 height 26
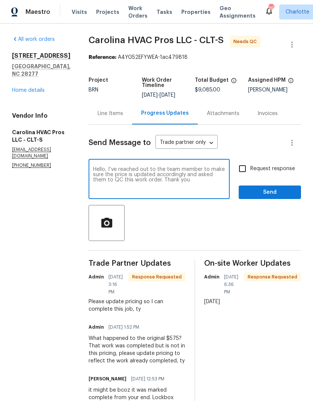
click at [166, 167] on textarea "Hello, I’ve reached out to the team member to make sure the price is updated ac…" at bounding box center [159, 180] width 132 height 26
click at [165, 167] on textarea "Hello, I’ve reached out to the team member to make sure the price is updated ac…" at bounding box center [159, 180] width 132 height 26
click at [120, 168] on textarea "Hello, I’ve reached out to the Chennai team member to make sure the price is up…" at bounding box center [159, 180] width 132 height 26
type textarea "Hello, I’ve reached out to the Chennai team to make sure the price is updated a…"
click at [249, 161] on input "Request response" at bounding box center [242, 169] width 16 height 16
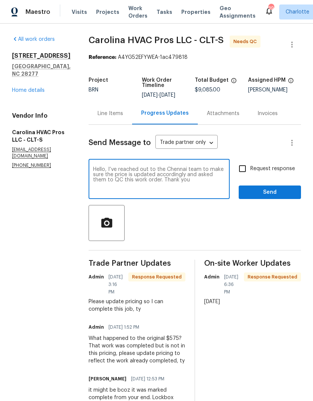
checkbox input "true"
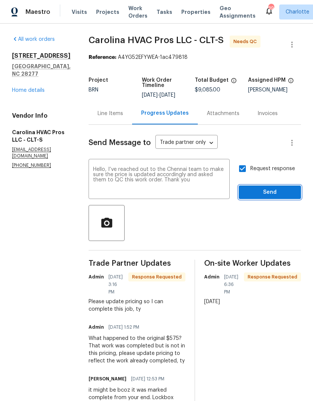
click at [265, 188] on span "Send" at bounding box center [269, 192] width 50 height 9
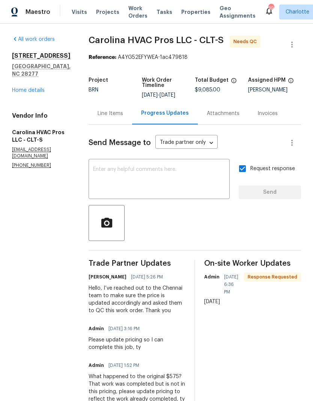
click at [139, 11] on span "Work Orders" at bounding box center [137, 11] width 19 height 15
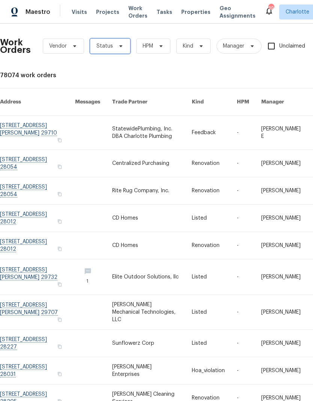
click at [119, 46] on icon at bounding box center [120, 46] width 3 height 2
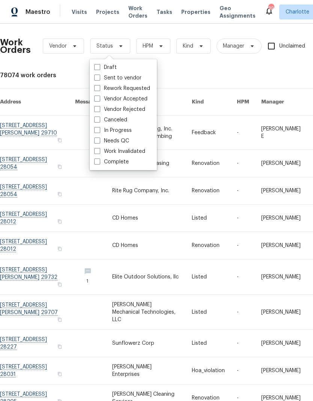
click at [127, 143] on label "Needs QC" at bounding box center [111, 140] width 35 height 7
click at [99, 142] on input "Needs QC" at bounding box center [96, 139] width 5 height 5
checkbox input "true"
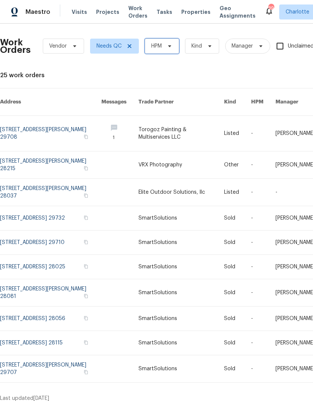
click at [166, 47] on span at bounding box center [168, 46] width 8 height 6
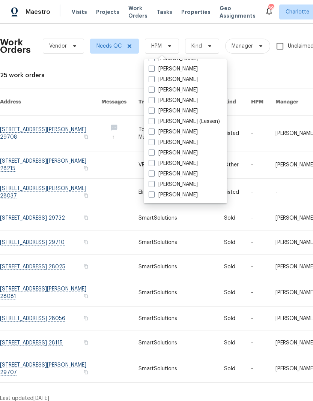
scroll to position [93, 0]
click at [182, 195] on label "[PERSON_NAME]" at bounding box center [172, 194] width 49 height 7
click at [153, 195] on input "[PERSON_NAME]" at bounding box center [150, 193] width 5 height 5
checkbox input "true"
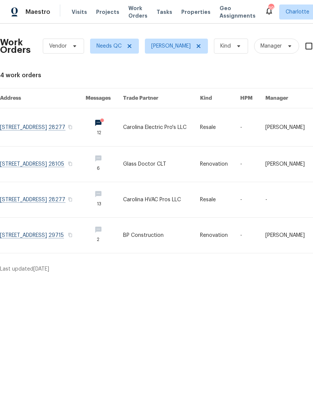
click at [39, 129] on link at bounding box center [42, 127] width 85 height 38
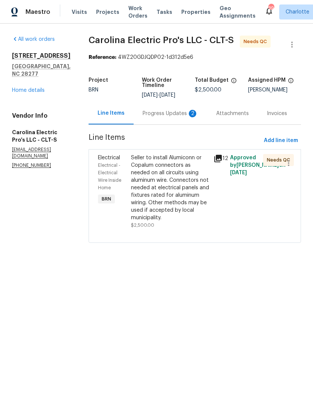
click at [165, 117] on div "Progress Updates 2" at bounding box center [169, 113] width 55 height 7
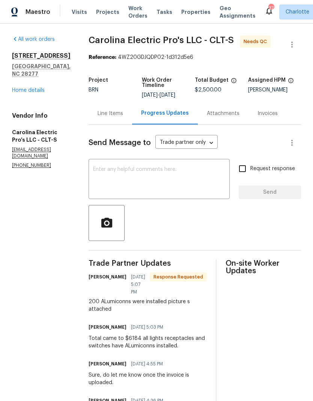
click at [123, 117] on div "Line Items" at bounding box center [109, 113] width 25 height 7
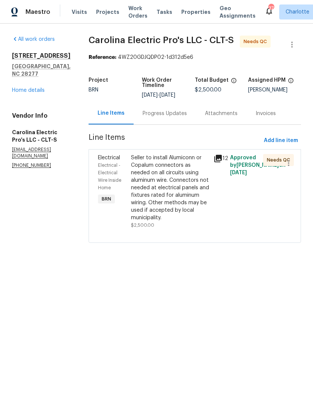
click at [208, 168] on div "Seller to install Alumiconn or Copalum connectors as needed on all circuits usi…" at bounding box center [170, 187] width 78 height 67
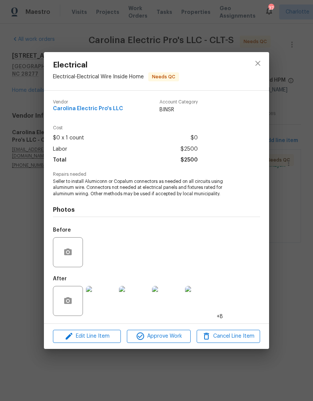
click at [108, 307] on img at bounding box center [101, 301] width 30 height 30
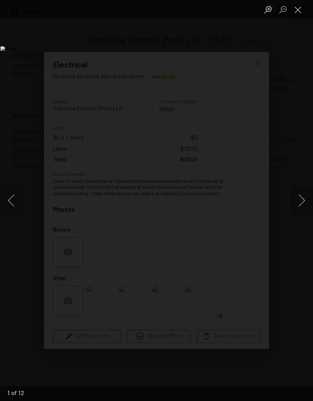
click at [302, 198] on button "Next image" at bounding box center [301, 201] width 22 height 30
click at [299, 204] on button "Next image" at bounding box center [301, 201] width 22 height 30
click at [303, 197] on button "Next image" at bounding box center [301, 201] width 22 height 30
click at [301, 198] on button "Next image" at bounding box center [301, 201] width 22 height 30
click at [304, 199] on button "Next image" at bounding box center [301, 201] width 22 height 30
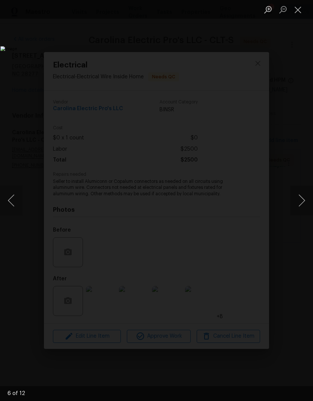
click at [302, 198] on button "Next image" at bounding box center [301, 201] width 22 height 30
click at [301, 197] on button "Next image" at bounding box center [301, 201] width 22 height 30
click at [303, 195] on button "Next image" at bounding box center [301, 201] width 22 height 30
click at [301, 193] on button "Next image" at bounding box center [301, 201] width 22 height 30
click at [300, 199] on button "Next image" at bounding box center [301, 201] width 22 height 30
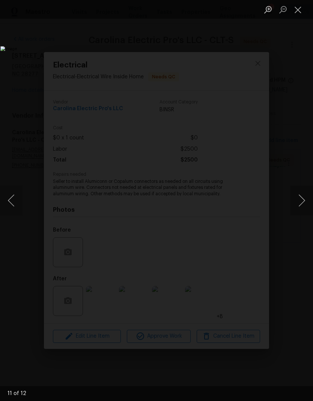
click at [302, 198] on button "Next image" at bounding box center [301, 201] width 22 height 30
click at [295, 16] on button "Close lightbox" at bounding box center [297, 9] width 15 height 13
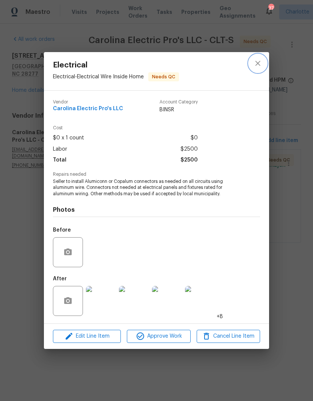
click at [263, 68] on button "close" at bounding box center [258, 63] width 18 height 18
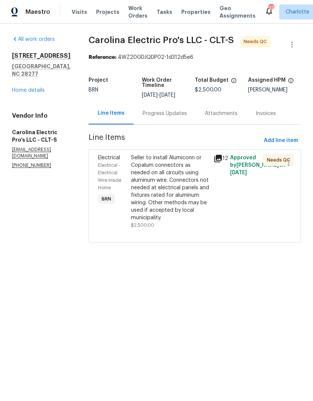
click at [183, 117] on div "Progress Updates" at bounding box center [164, 113] width 44 height 7
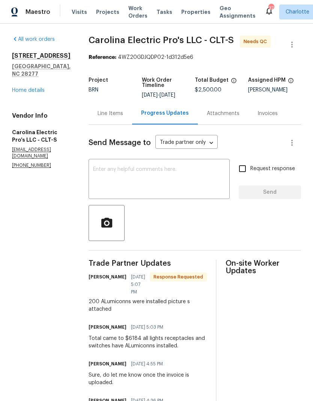
click at [135, 12] on span "Work Orders" at bounding box center [137, 11] width 19 height 15
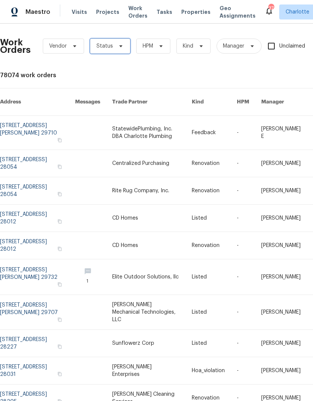
click at [119, 52] on span "Status" at bounding box center [110, 46] width 40 height 15
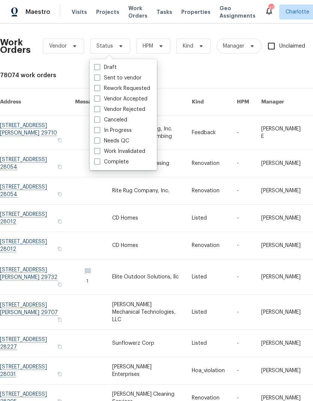
click at [127, 144] on label "Needs QC" at bounding box center [111, 140] width 35 height 7
click at [99, 142] on input "Needs QC" at bounding box center [96, 139] width 5 height 5
checkbox input "true"
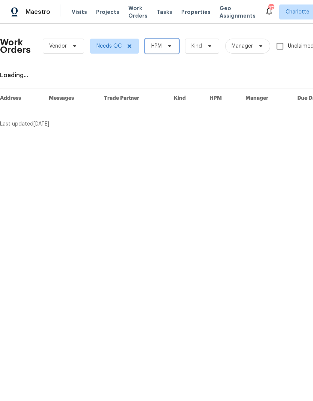
click at [179, 47] on span "HPM" at bounding box center [162, 46] width 34 height 15
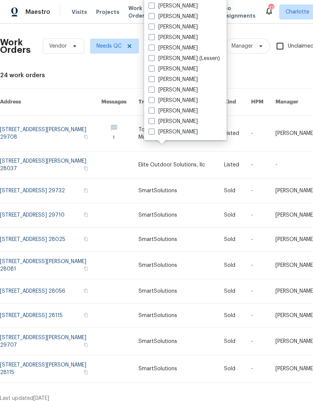
scroll to position [93, 0]
click at [179, 133] on label "[PERSON_NAME]" at bounding box center [172, 131] width 49 height 7
click at [153, 133] on input "[PERSON_NAME]" at bounding box center [150, 130] width 5 height 5
checkbox input "true"
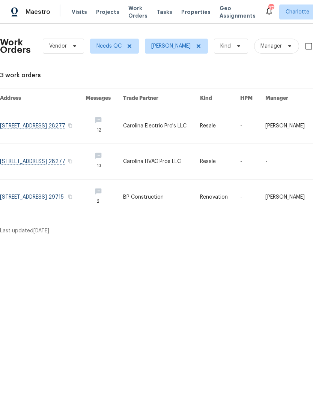
click at [19, 158] on link at bounding box center [42, 161] width 85 height 35
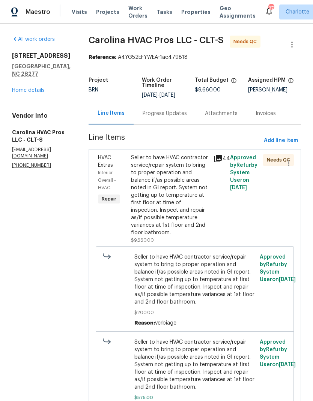
click at [180, 110] on div "Progress Updates" at bounding box center [164, 113] width 44 height 7
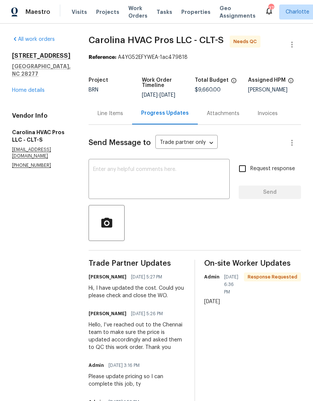
click at [129, 9] on span "Work Orders" at bounding box center [137, 11] width 19 height 15
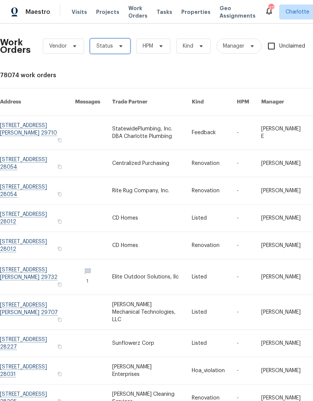
click at [115, 46] on span at bounding box center [119, 46] width 8 height 6
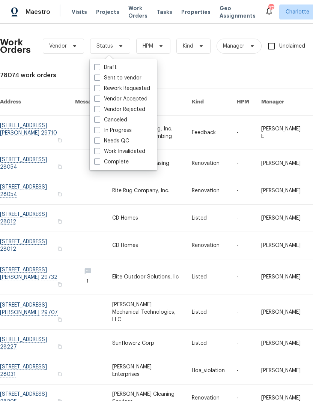
click at [126, 144] on label "Needs QC" at bounding box center [111, 140] width 35 height 7
click at [99, 142] on input "Needs QC" at bounding box center [96, 139] width 5 height 5
checkbox input "true"
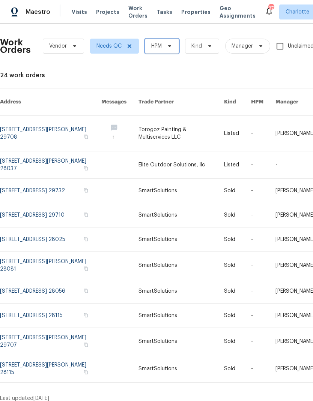
click at [171, 50] on span "HPM" at bounding box center [162, 46] width 34 height 15
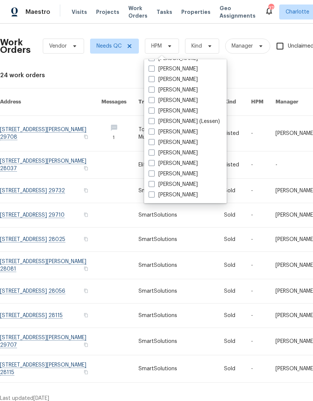
click at [200, 202] on div "Alex Baum Amilcar Martinez Ashton Bell Billy Towle Brian Fudge Chip Hunter Cind…" at bounding box center [185, 131] width 82 height 144
click at [188, 193] on label "[PERSON_NAME]" at bounding box center [172, 194] width 49 height 7
click at [153, 193] on input "[PERSON_NAME]" at bounding box center [150, 193] width 5 height 5
checkbox input "true"
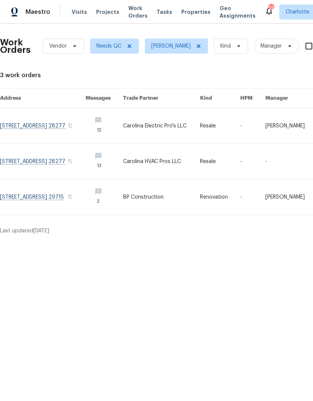
click at [39, 5] on div "Maestro" at bounding box center [25, 11] width 50 height 15
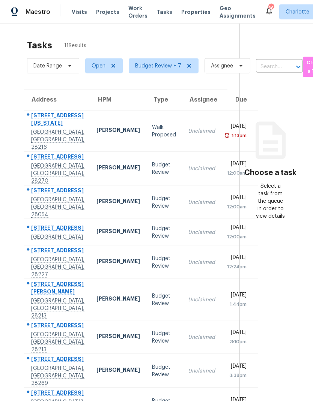
scroll to position [18, 0]
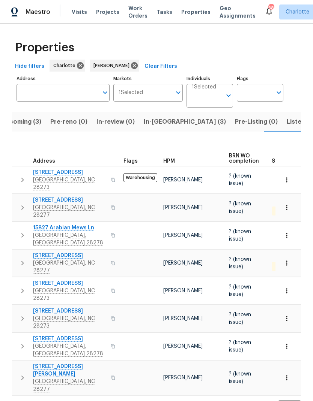
click at [165, 124] on span "In-[GEOGRAPHIC_DATA] (3)" at bounding box center [185, 122] width 82 height 10
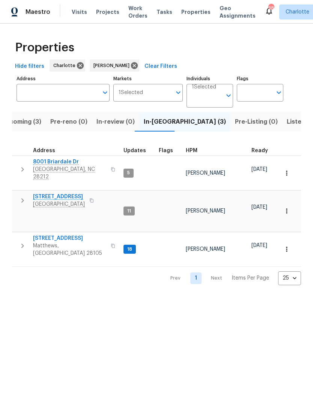
click at [18, 241] on icon "button" at bounding box center [22, 245] width 9 height 9
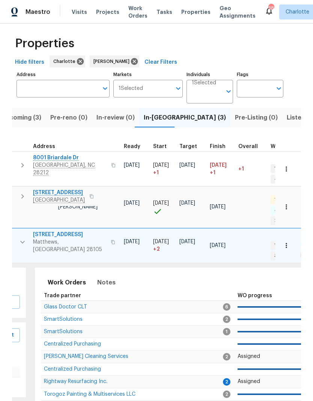
scroll to position [4, 0]
click at [96, 379] on span "Rightway Resurfacing Inc." at bounding box center [75, 381] width 63 height 5
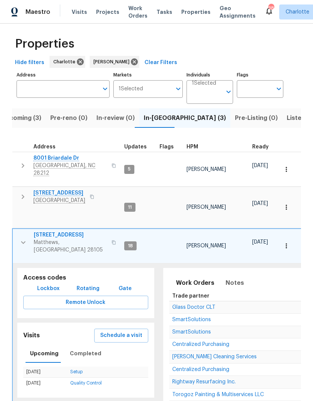
scroll to position [0, 0]
click at [19, 238] on icon "button" at bounding box center [23, 242] width 9 height 9
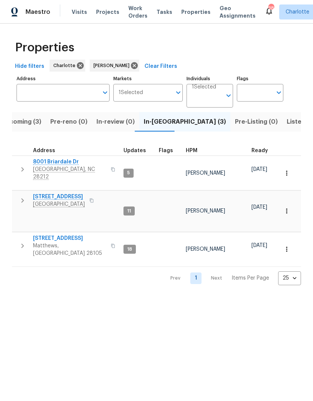
click at [286, 121] on span "Listed (23)" at bounding box center [302, 122] width 32 height 10
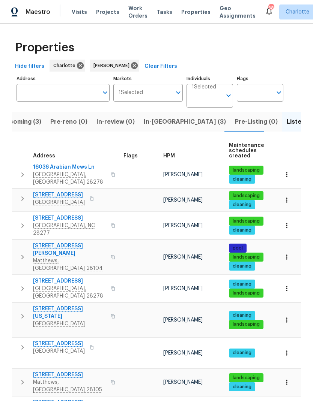
click at [18, 172] on icon "button" at bounding box center [22, 174] width 9 height 9
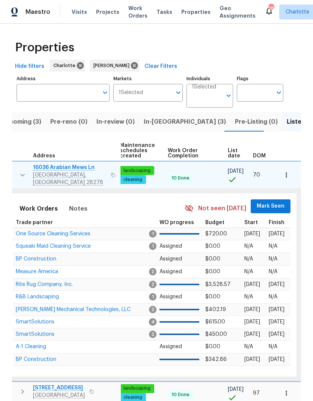
click at [276, 206] on span "Mark Seen" at bounding box center [270, 206] width 28 height 9
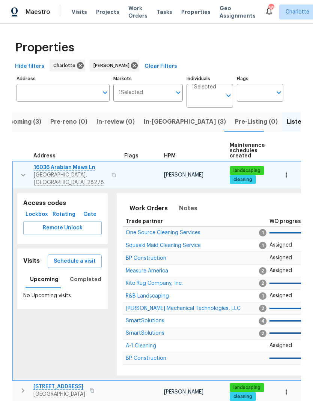
click at [20, 171] on icon "button" at bounding box center [23, 175] width 9 height 9
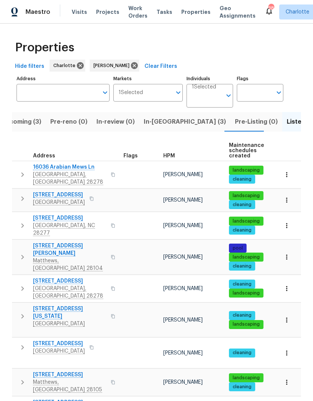
click at [20, 194] on icon "button" at bounding box center [22, 198] width 9 height 9
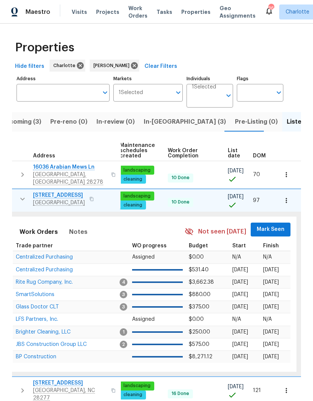
click at [268, 227] on span "Mark Seen" at bounding box center [270, 229] width 28 height 9
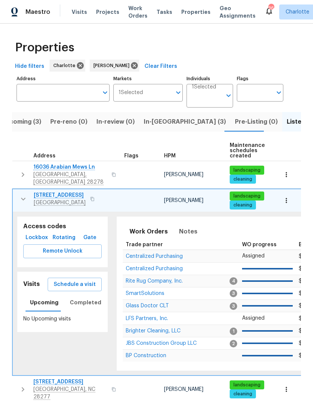
click at [21, 195] on icon "button" at bounding box center [23, 199] width 9 height 9
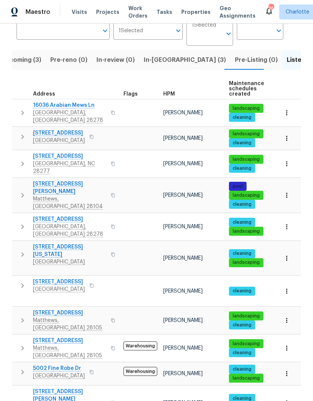
scroll to position [59, 0]
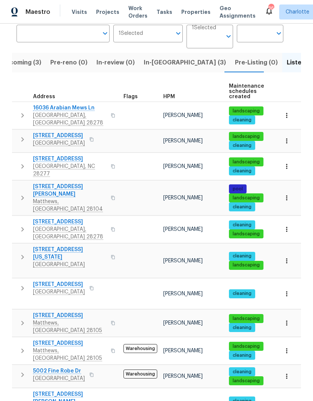
click at [21, 162] on icon "button" at bounding box center [22, 166] width 9 height 9
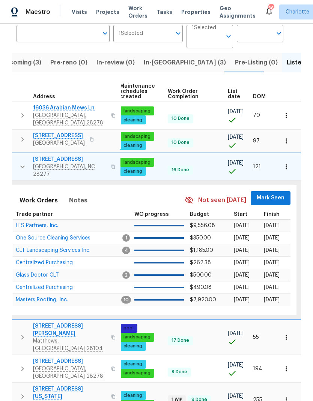
click at [267, 193] on span "Mark Seen" at bounding box center [270, 197] width 28 height 9
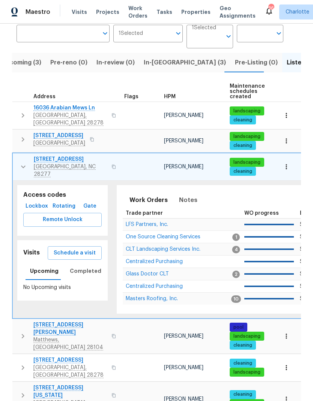
scroll to position [0, 0]
click at [22, 162] on icon "button" at bounding box center [23, 166] width 9 height 9
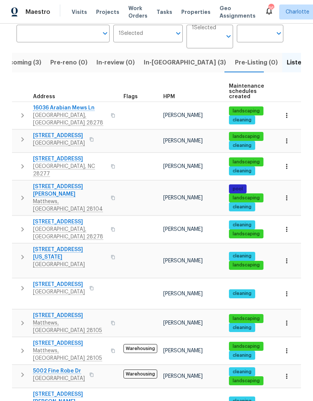
click at [17, 183] on button "button" at bounding box center [22, 198] width 15 height 30
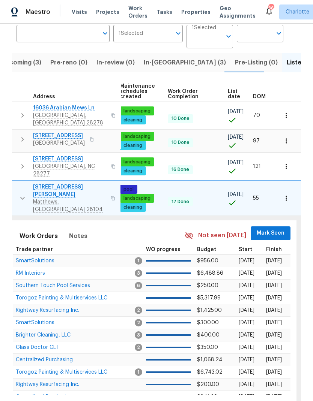
click at [269, 229] on span "Mark Seen" at bounding box center [270, 233] width 28 height 9
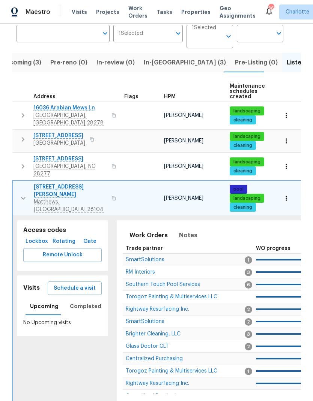
scroll to position [0, 0]
click at [23, 197] on icon "button" at bounding box center [23, 198] width 4 height 3
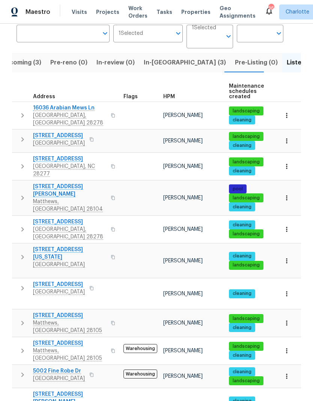
click at [21, 218] on button "button" at bounding box center [22, 229] width 15 height 22
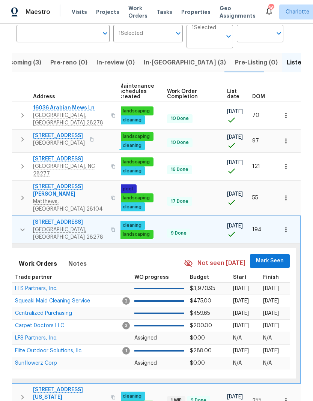
scroll to position [0, 110]
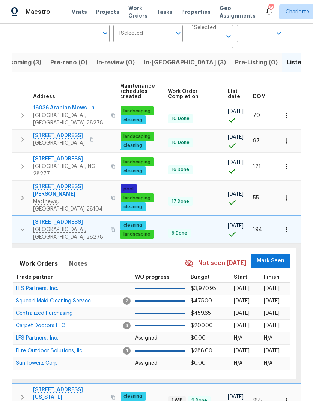
click at [273, 256] on span "Mark Seen" at bounding box center [270, 260] width 28 height 9
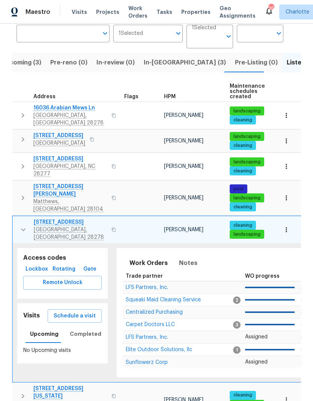
scroll to position [0, 0]
click at [16, 219] on button "button" at bounding box center [23, 230] width 15 height 22
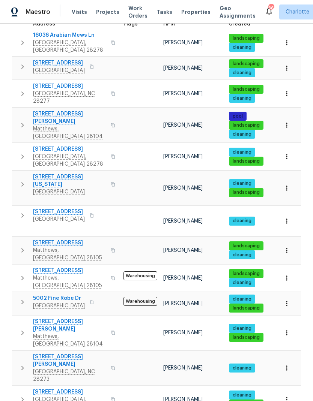
scroll to position [135, 0]
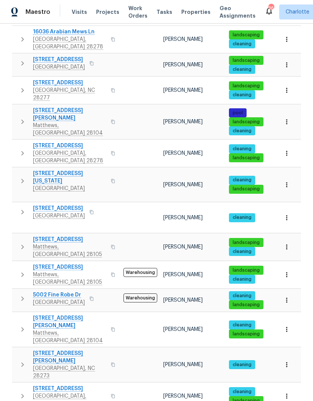
click at [22, 177] on icon "button" at bounding box center [22, 181] width 9 height 9
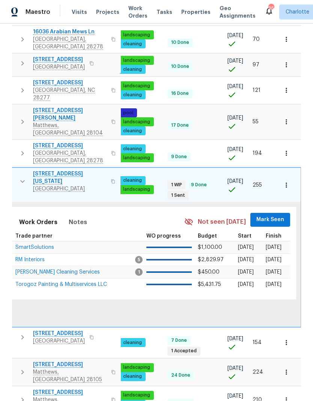
scroll to position [0, 110]
click at [273, 215] on span "Mark Seen" at bounding box center [270, 219] width 28 height 9
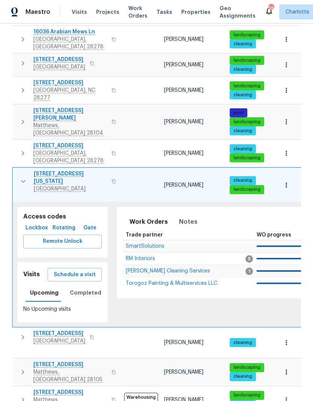
scroll to position [0, 0]
click at [19, 177] on icon "button" at bounding box center [23, 181] width 9 height 9
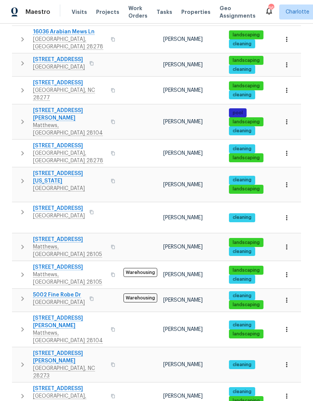
click at [19, 208] on icon "button" at bounding box center [22, 212] width 9 height 9
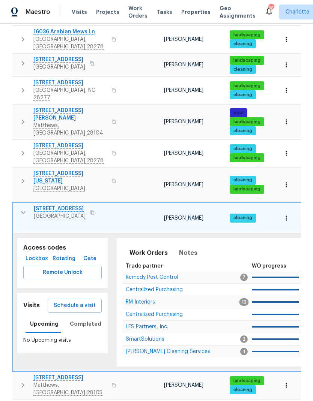
scroll to position [0, 0]
click at [23, 208] on icon "button" at bounding box center [23, 212] width 9 height 9
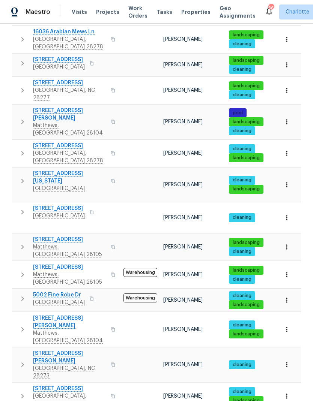
click at [20, 243] on icon "button" at bounding box center [22, 247] width 9 height 9
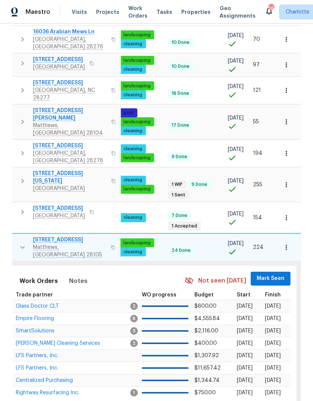
click at [271, 274] on span "Mark Seen" at bounding box center [270, 278] width 28 height 9
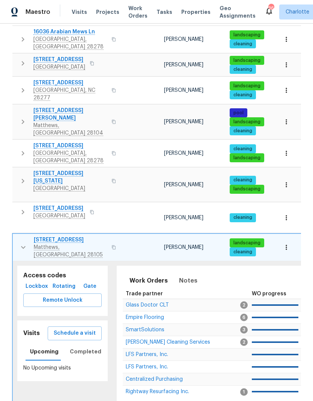
click at [22, 243] on icon "button" at bounding box center [23, 247] width 9 height 9
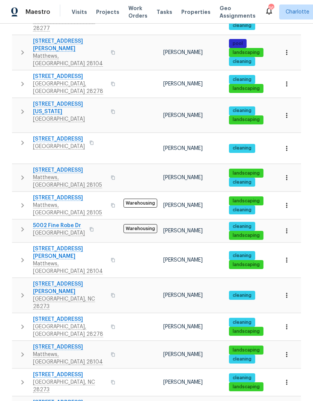
scroll to position [208, 0]
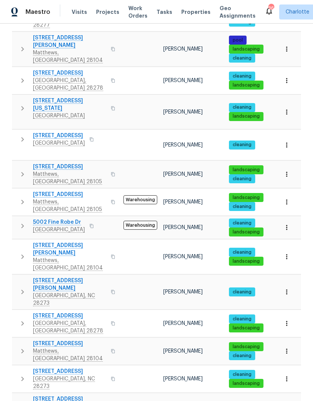
click at [22, 198] on icon "button" at bounding box center [22, 202] width 9 height 9
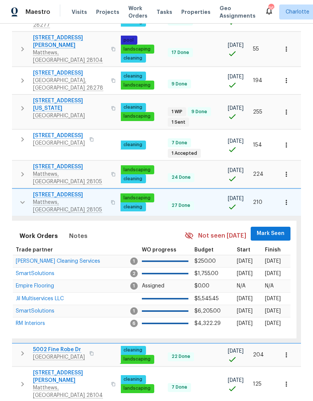
click at [267, 229] on span "Mark Seen" at bounding box center [270, 233] width 28 height 9
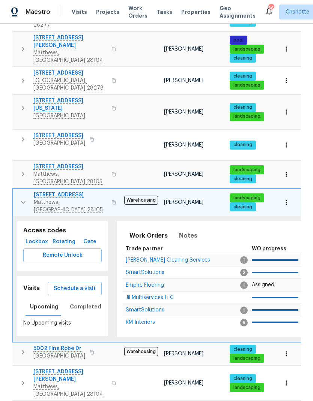
scroll to position [0, 0]
click at [18, 191] on button "button" at bounding box center [23, 202] width 15 height 22
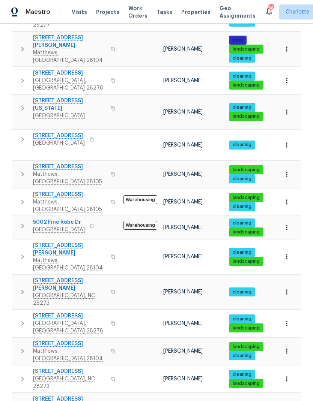
click at [21, 222] on icon "button" at bounding box center [22, 226] width 9 height 9
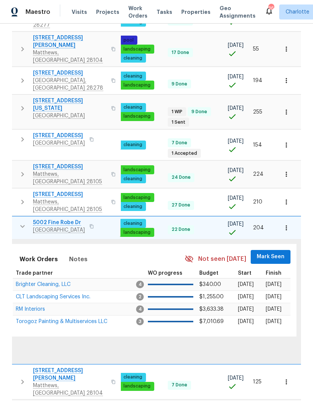
click at [267, 252] on span "Mark Seen" at bounding box center [270, 256] width 28 height 9
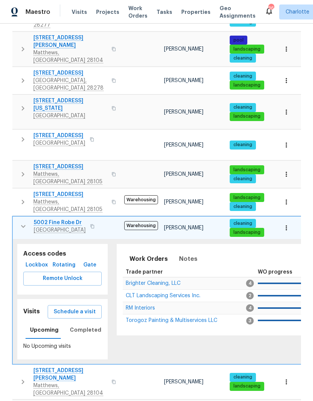
click at [16, 219] on button "button" at bounding box center [23, 226] width 15 height 15
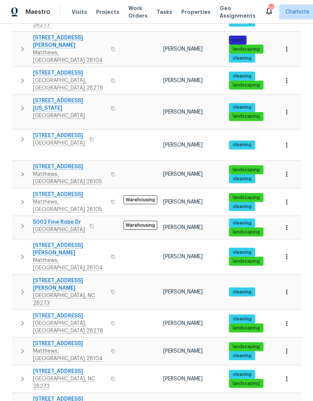
click at [20, 252] on icon "button" at bounding box center [22, 256] width 9 height 9
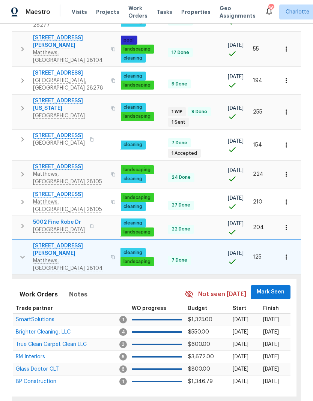
click at [274, 288] on span "Mark Seen" at bounding box center [270, 292] width 28 height 9
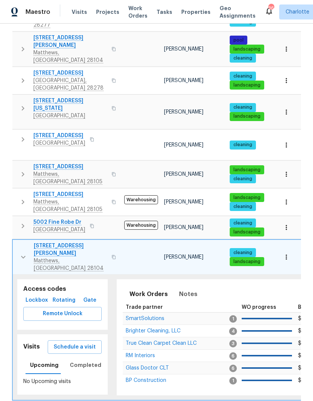
click at [21, 253] on icon "button" at bounding box center [23, 257] width 9 height 9
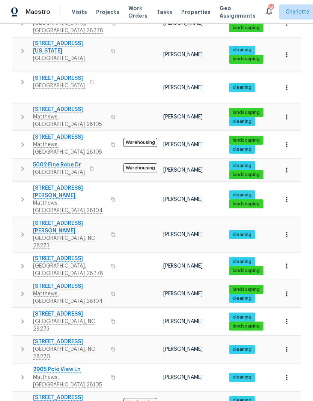
click at [20, 230] on icon "button" at bounding box center [22, 234] width 9 height 9
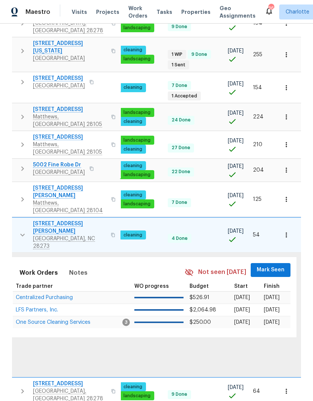
click at [275, 265] on span "Mark Seen" at bounding box center [270, 269] width 28 height 9
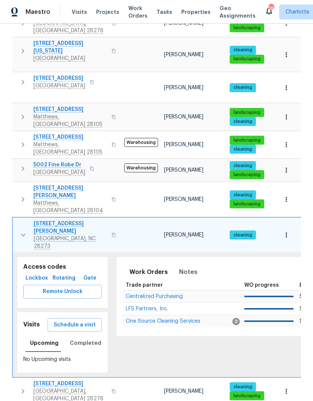
click at [22, 231] on icon "button" at bounding box center [23, 235] width 9 height 9
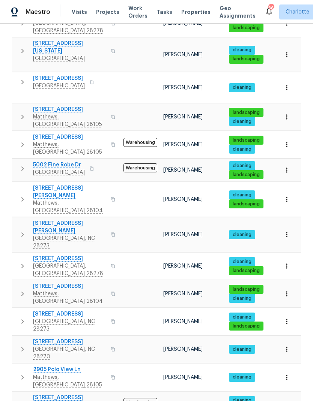
click at [21, 262] on icon "button" at bounding box center [22, 266] width 9 height 9
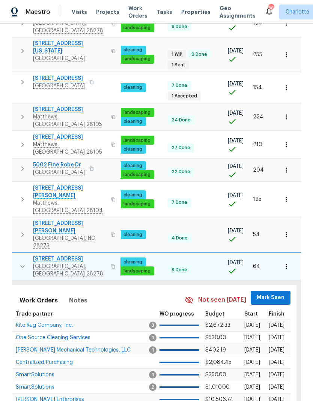
click at [268, 293] on span "Mark Seen" at bounding box center [270, 297] width 28 height 9
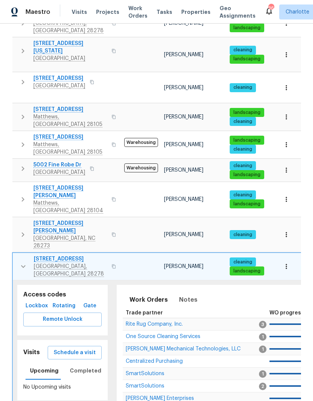
click at [19, 262] on icon "button" at bounding box center [23, 266] width 9 height 9
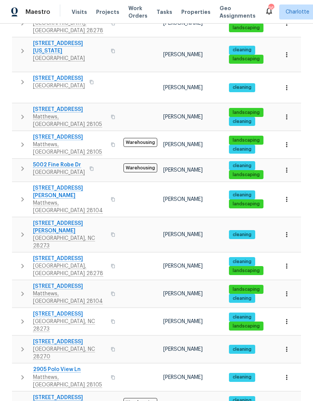
click at [20, 289] on icon "button" at bounding box center [22, 293] width 9 height 9
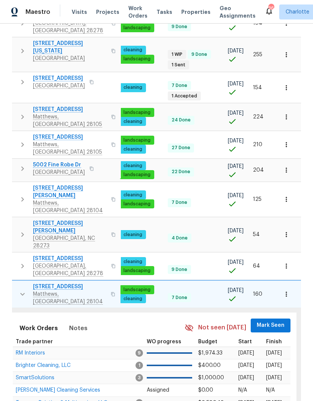
click at [271, 321] on span "Mark Seen" at bounding box center [270, 325] width 28 height 9
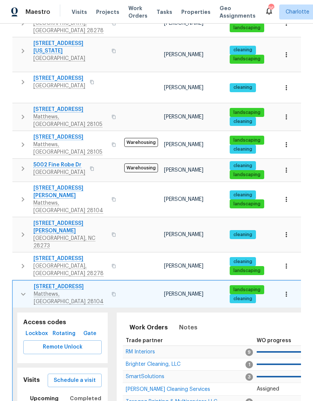
click at [17, 283] on button "button" at bounding box center [23, 294] width 15 height 22
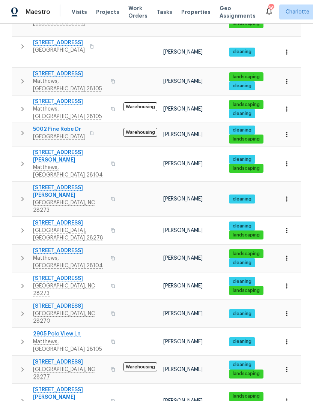
click at [23, 282] on icon "button" at bounding box center [22, 286] width 9 height 9
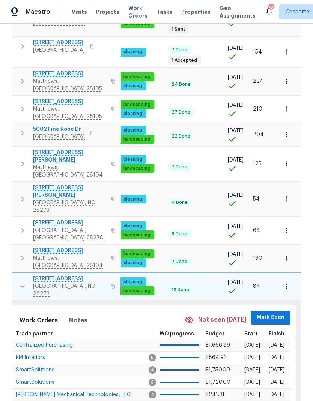
click at [270, 313] on span "Mark Seen" at bounding box center [270, 317] width 28 height 9
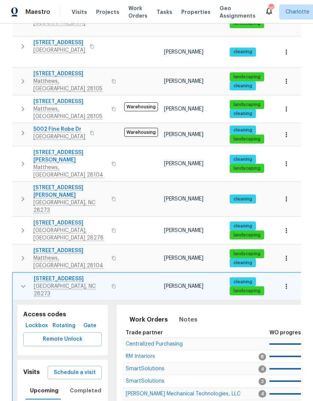
click at [20, 282] on icon "button" at bounding box center [23, 286] width 9 height 9
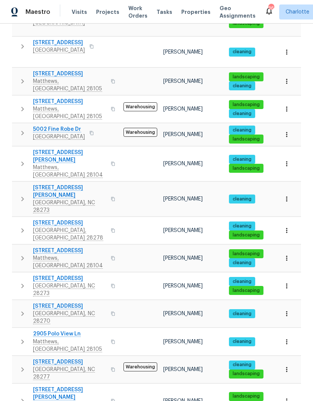
click at [23, 309] on icon "button" at bounding box center [22, 313] width 9 height 9
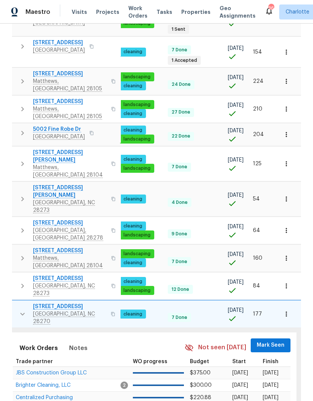
click at [272, 341] on span "Mark Seen" at bounding box center [270, 345] width 28 height 9
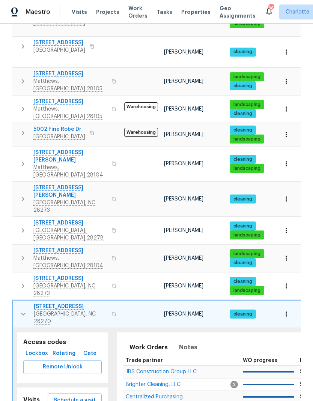
click at [21, 310] on icon "button" at bounding box center [23, 314] width 9 height 9
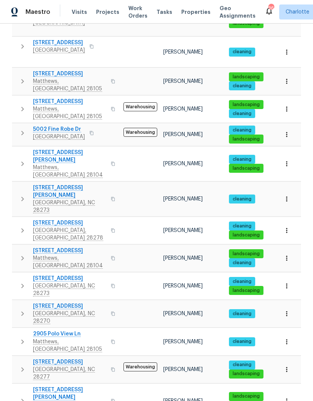
click at [19, 337] on icon "button" at bounding box center [22, 341] width 9 height 9
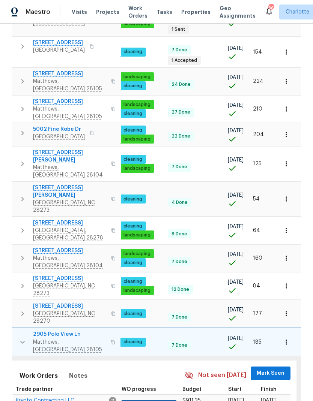
click at [271, 369] on span "Mark Seen" at bounding box center [270, 373] width 28 height 9
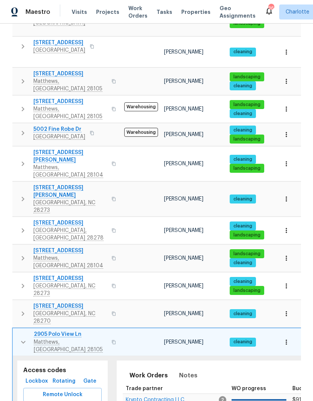
click at [19, 338] on icon "button" at bounding box center [23, 342] width 9 height 9
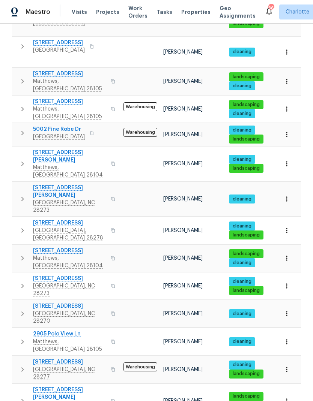
click at [20, 365] on icon "button" at bounding box center [22, 369] width 9 height 9
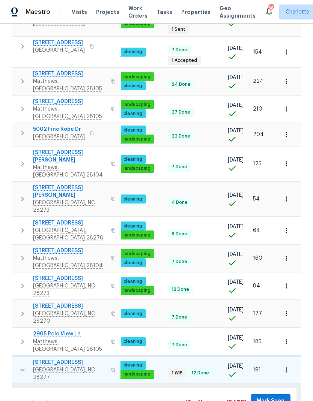
click at [272, 397] on span "Mark Seen" at bounding box center [270, 401] width 28 height 9
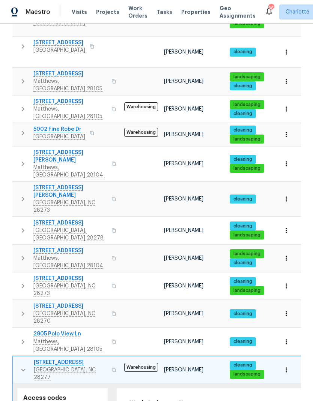
click at [22, 366] on icon "button" at bounding box center [23, 370] width 9 height 9
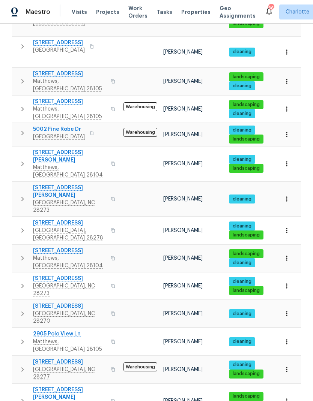
click at [22, 397] on icon "button" at bounding box center [22, 401] width 9 height 9
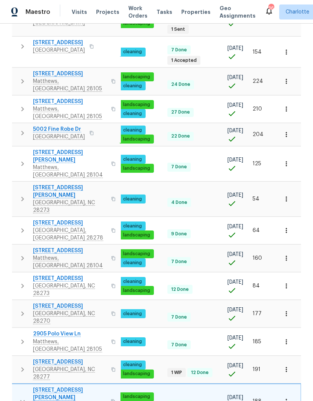
scroll to position [0, 110]
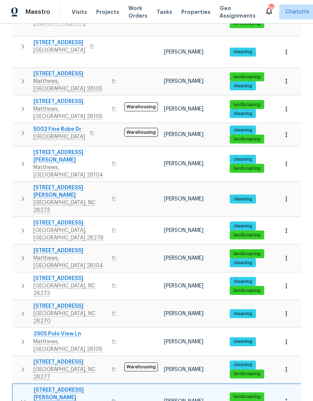
scroll to position [0, 0]
click at [23, 397] on icon "button" at bounding box center [23, 401] width 9 height 9
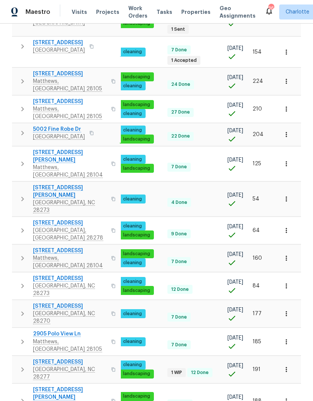
scroll to position [0, 110]
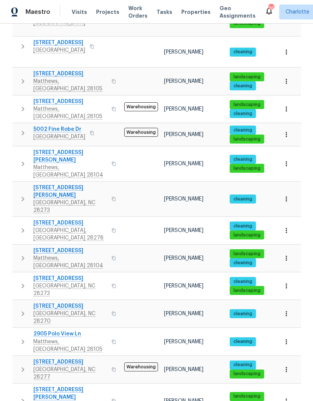
scroll to position [0, 0]
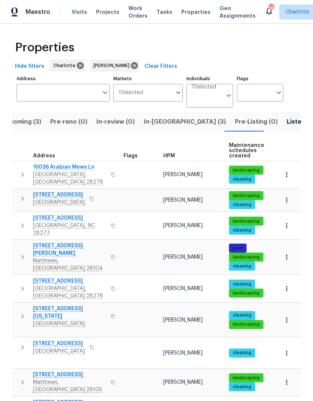
click at [151, 117] on span "In-reno (3)" at bounding box center [185, 122] width 82 height 10
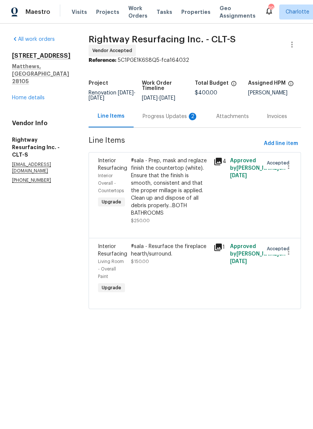
click at [168, 120] on div "Progress Updates 2" at bounding box center [169, 116] width 55 height 7
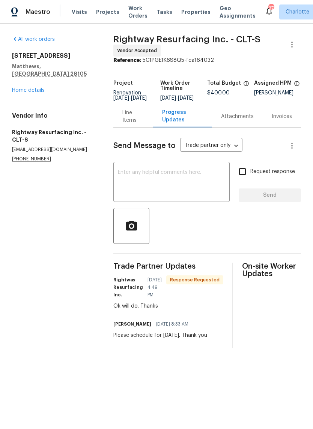
click at [177, 196] on textarea at bounding box center [171, 183] width 107 height 26
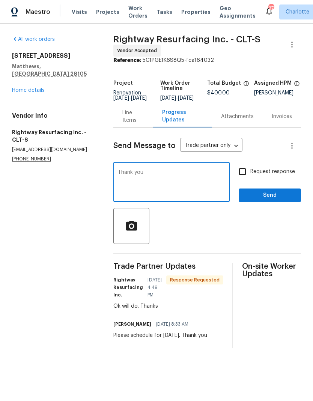
type textarea "Thank you!"
